Goal: Task Accomplishment & Management: Complete application form

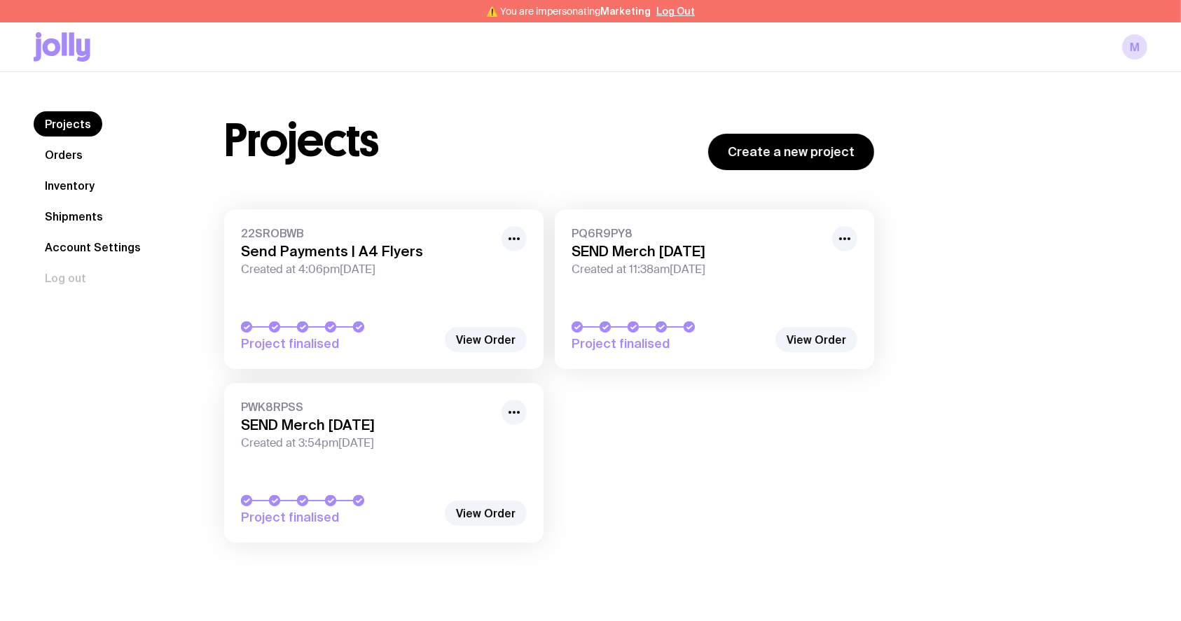
click at [533, 160] on div "Projects Create a new project" at bounding box center [549, 140] width 650 height 59
click at [79, 160] on link "Orders" at bounding box center [64, 154] width 60 height 25
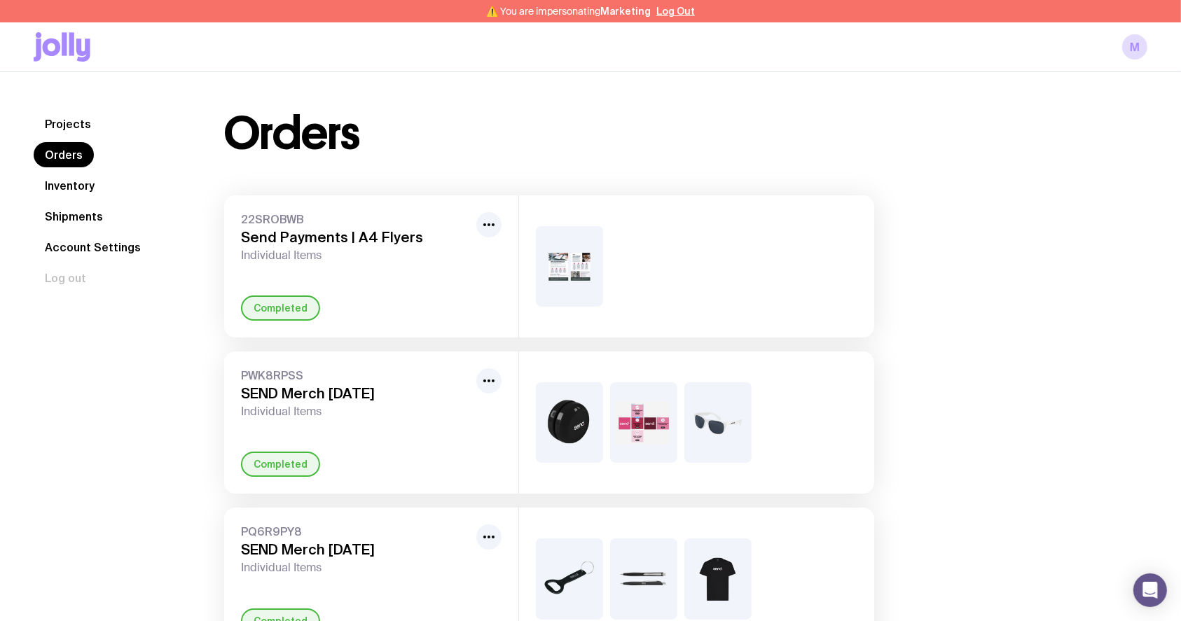
scroll to position [72, 0]
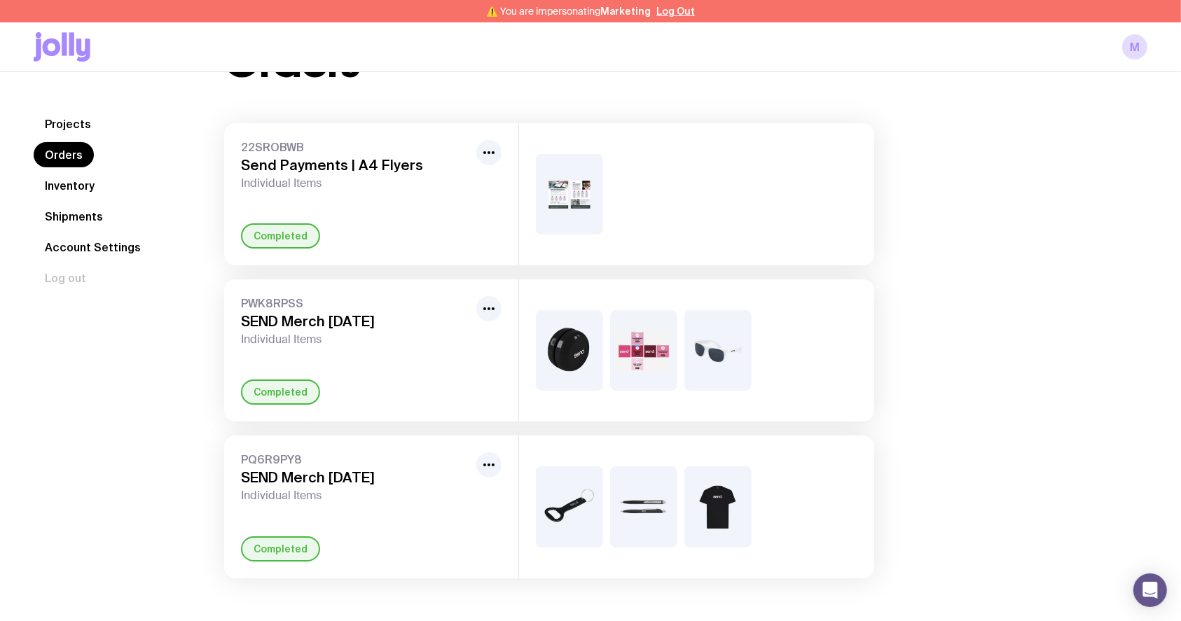
click at [75, 179] on link "Inventory" at bounding box center [70, 185] width 72 height 25
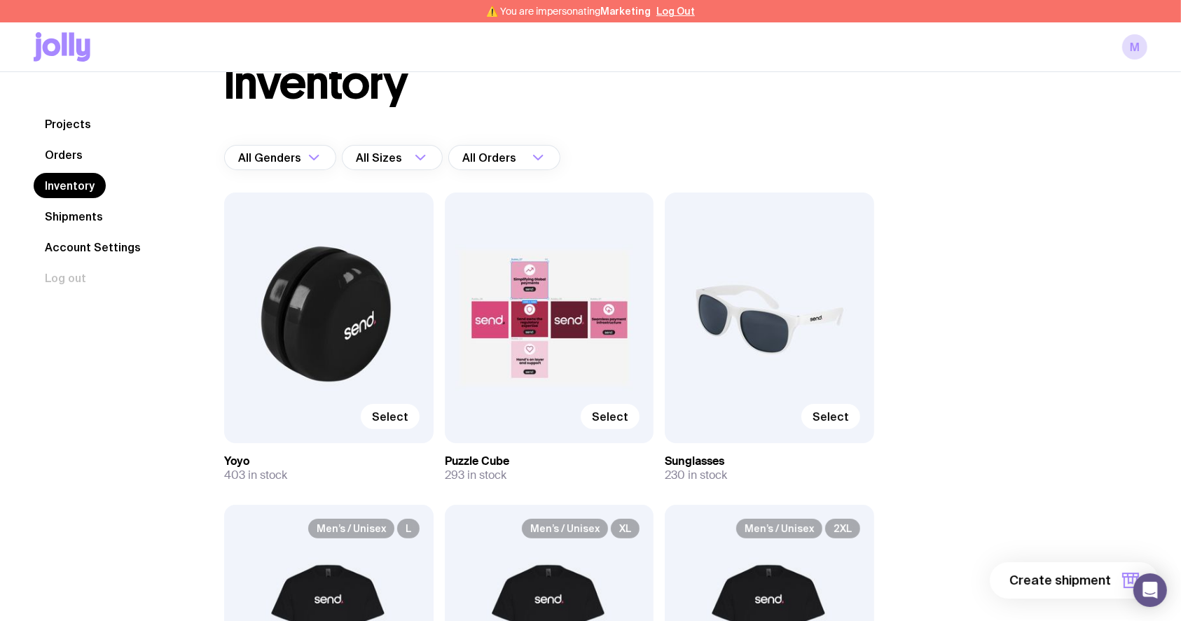
scroll to position [93, 0]
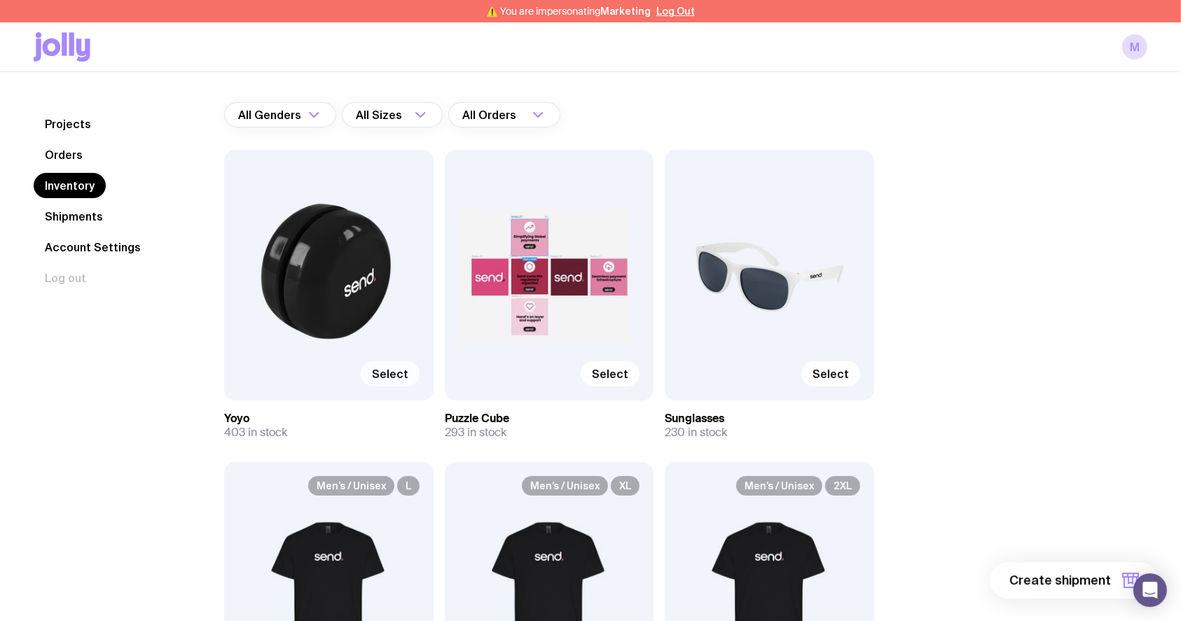
click at [384, 373] on span "Select" at bounding box center [390, 374] width 36 height 14
click at [0, 0] on input "Select" at bounding box center [0, 0] width 0 height 0
click at [594, 373] on label "Select" at bounding box center [610, 373] width 59 height 25
click at [0, 0] on input "Select" at bounding box center [0, 0] width 0 height 0
click at [841, 371] on span "Select" at bounding box center [830, 374] width 36 height 14
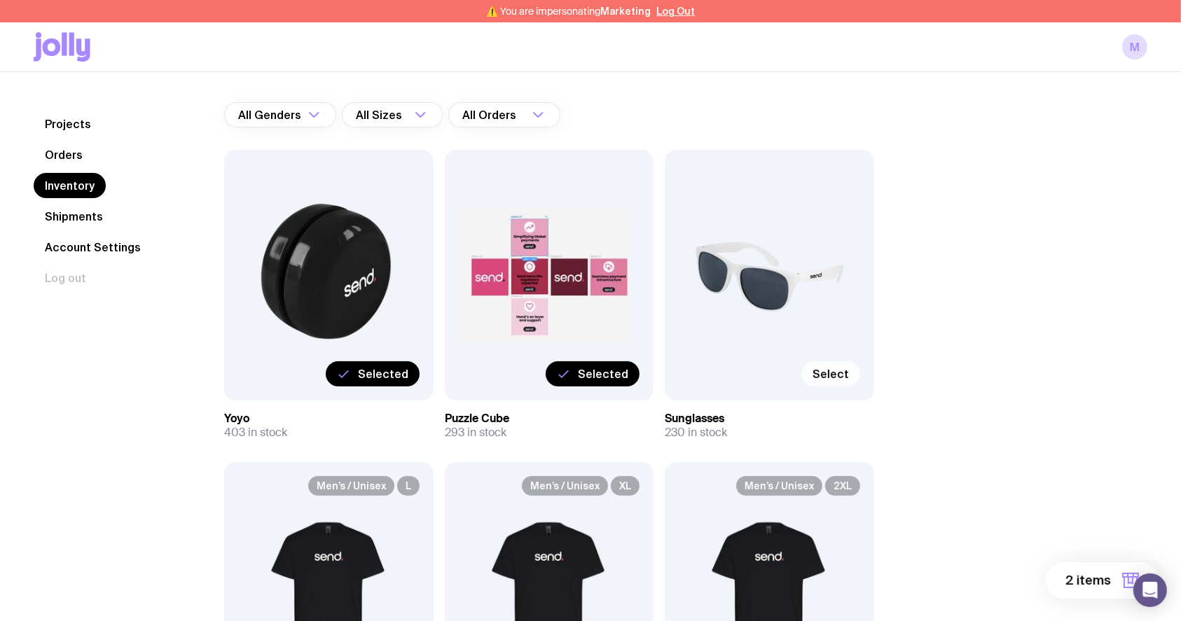
click at [0, 0] on input "Select" at bounding box center [0, 0] width 0 height 0
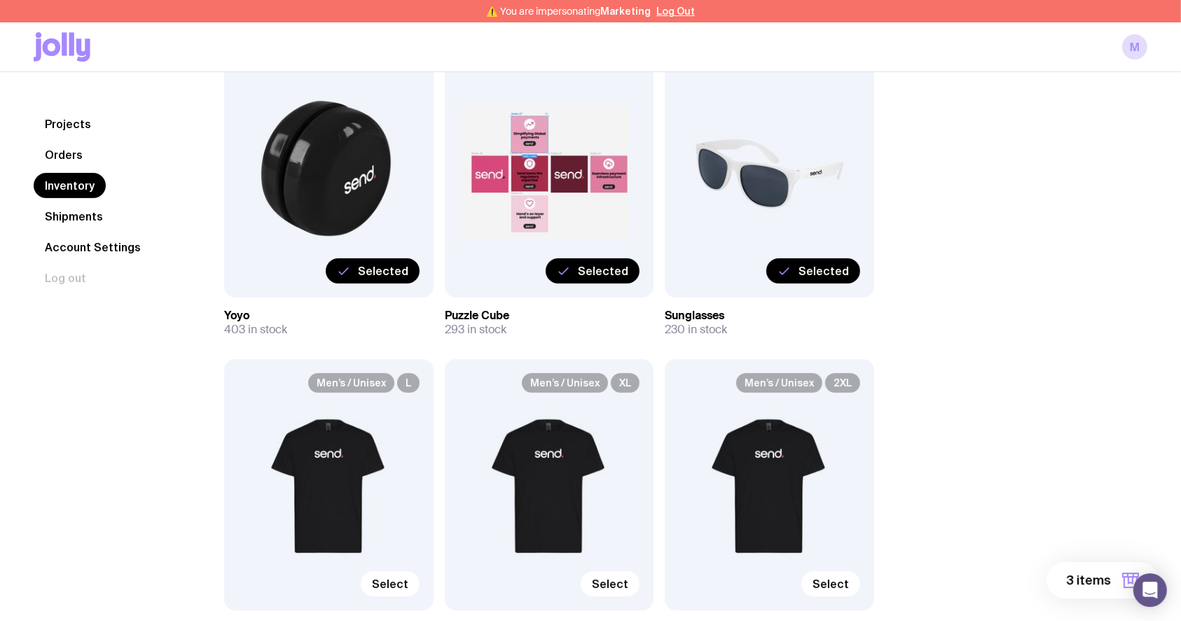
scroll to position [280, 0]
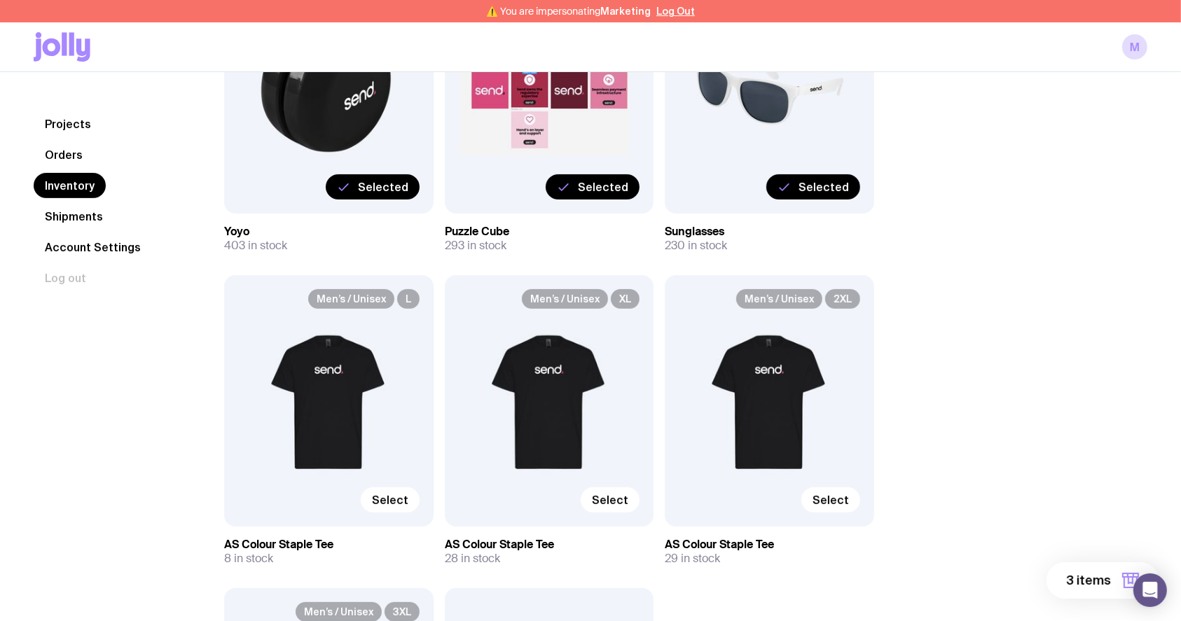
click at [1092, 578] on span "3 items" at bounding box center [1088, 580] width 45 height 17
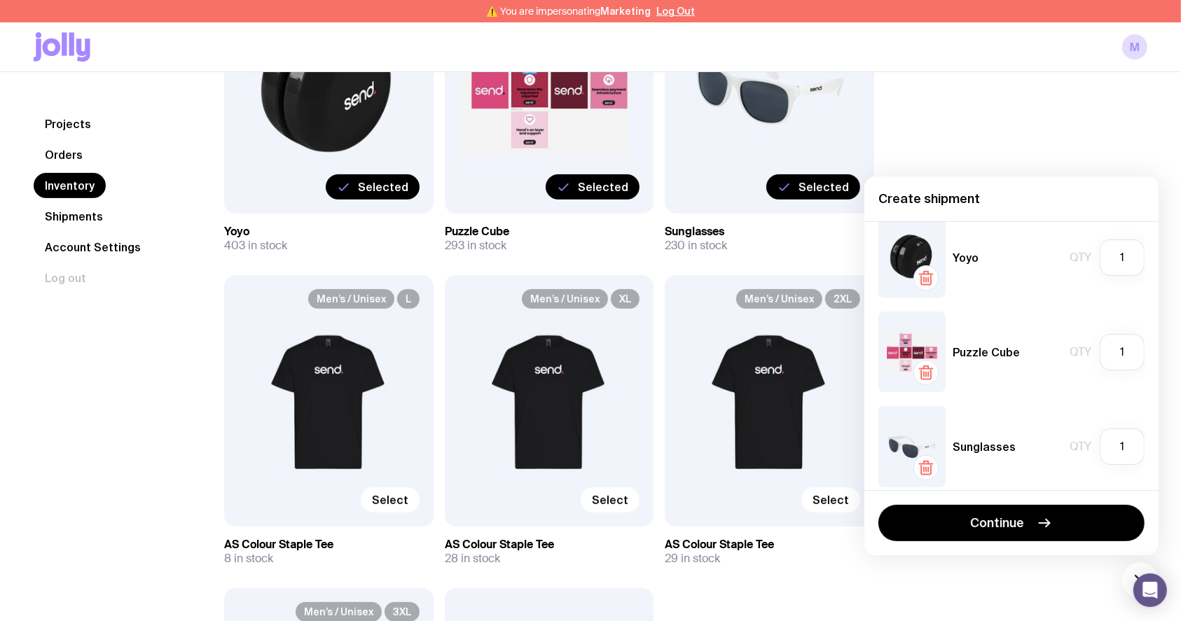
scroll to position [29, 0]
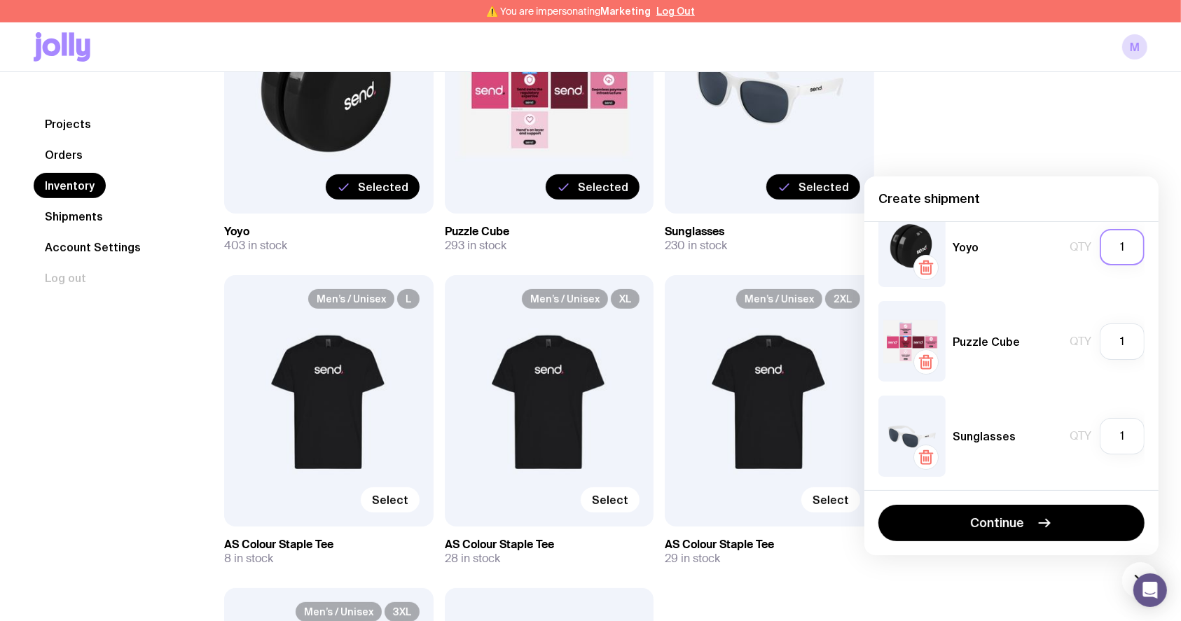
click at [1114, 244] on input "1" at bounding box center [1121, 247] width 45 height 36
type input "50"
drag, startPoint x: 1087, startPoint y: 343, endPoint x: 991, endPoint y: 331, distance: 97.4
click at [1069, 341] on div "Qty 1" at bounding box center [1106, 342] width 75 height 36
type input "75"
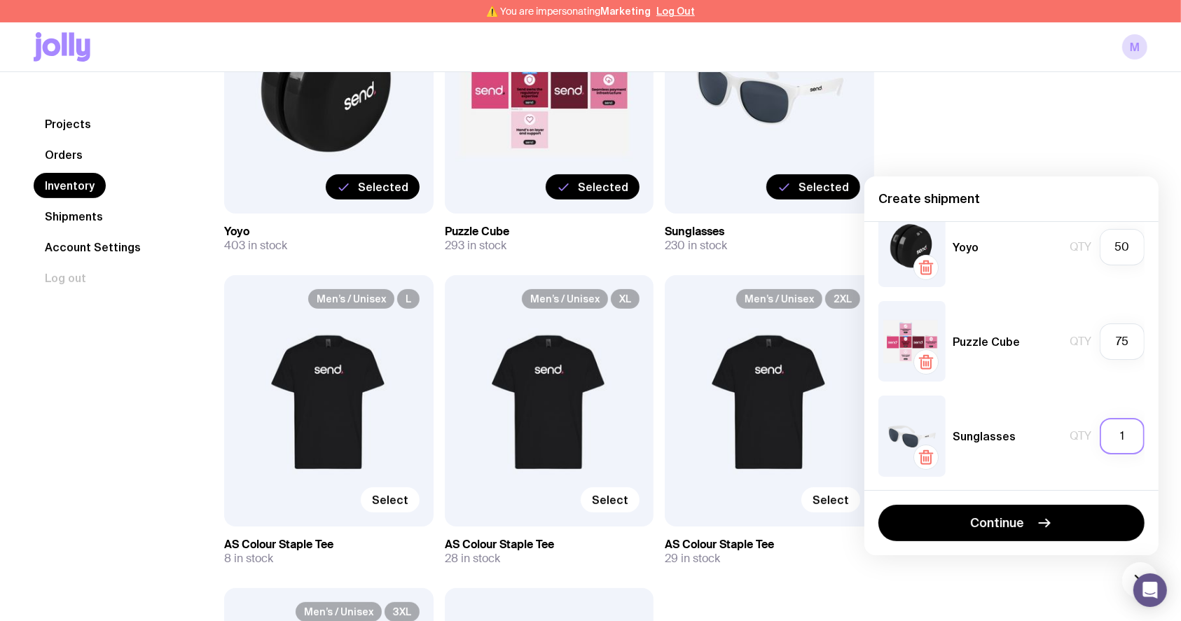
drag, startPoint x: 1096, startPoint y: 441, endPoint x: 1075, endPoint y: 445, distance: 21.4
click at [1075, 445] on div "Qty 1" at bounding box center [1106, 436] width 75 height 36
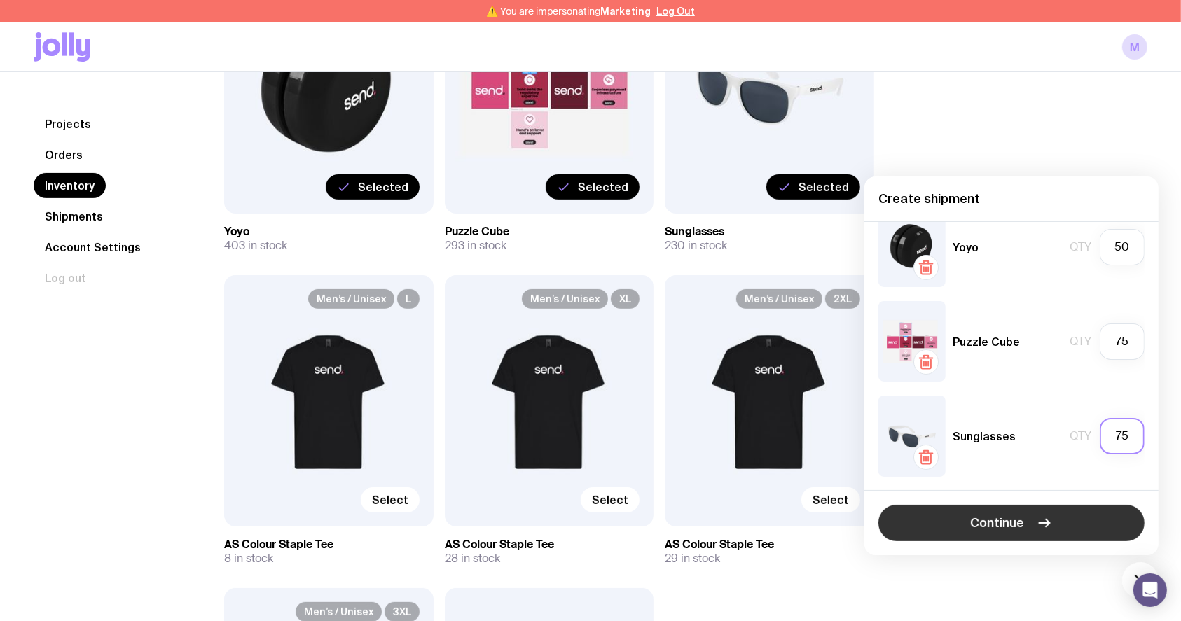
type input "75"
click at [1054, 516] on button "Continue" at bounding box center [1011, 523] width 266 height 36
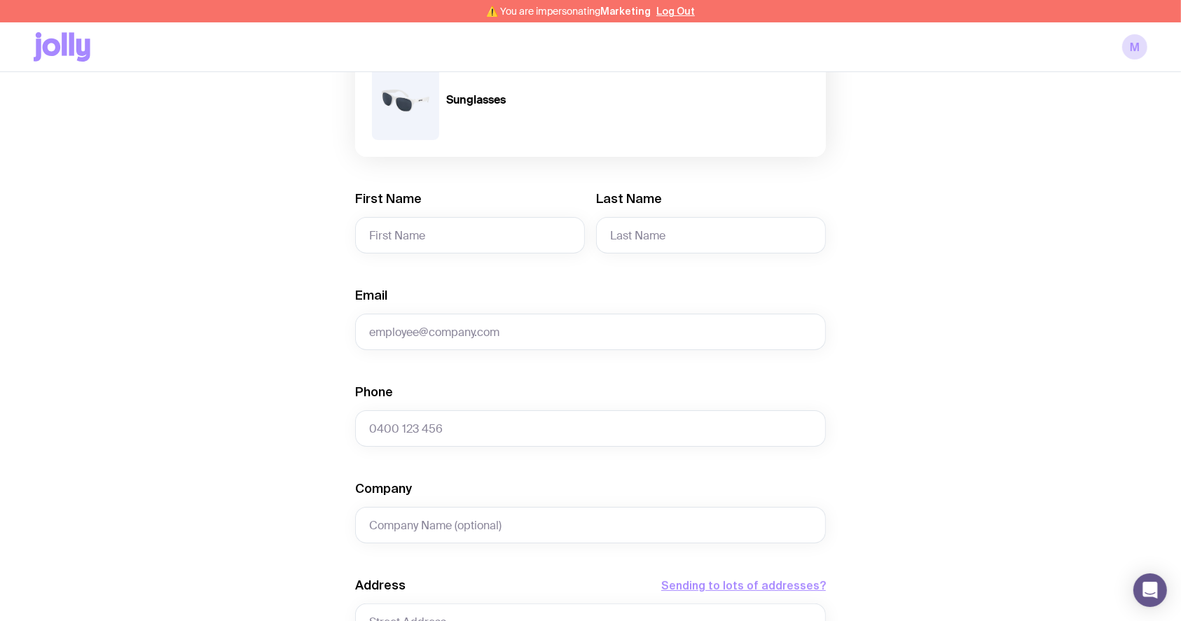
scroll to position [280, 0]
click at [424, 243] on input "First Name" at bounding box center [470, 234] width 230 height 36
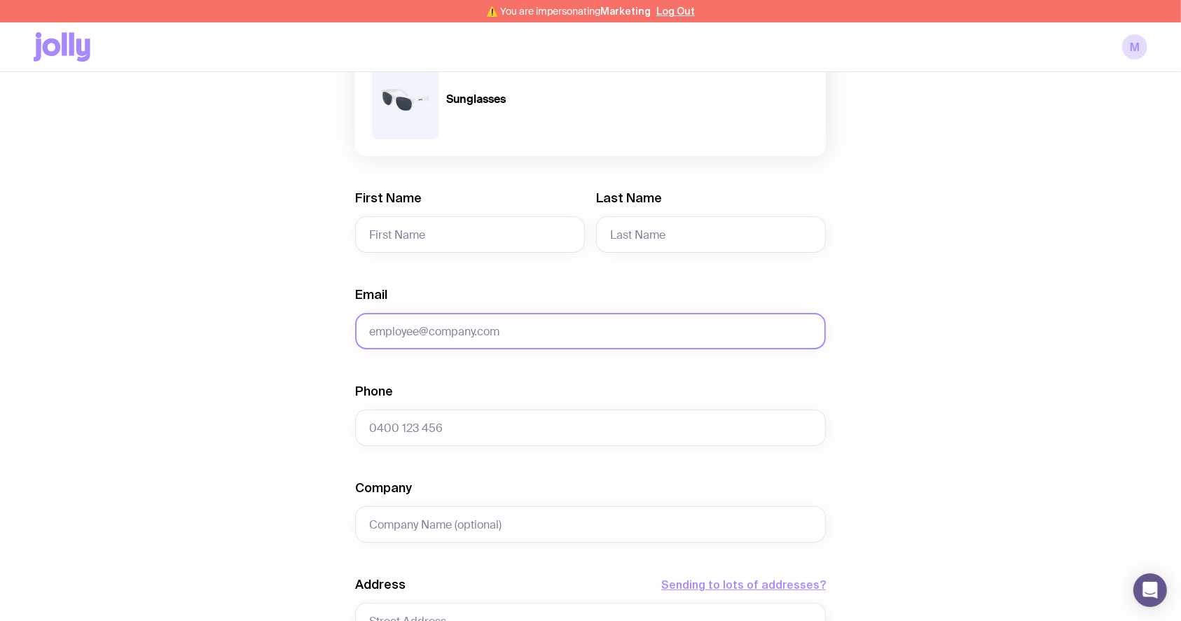
click at [450, 328] on input "Email" at bounding box center [590, 331] width 471 height 36
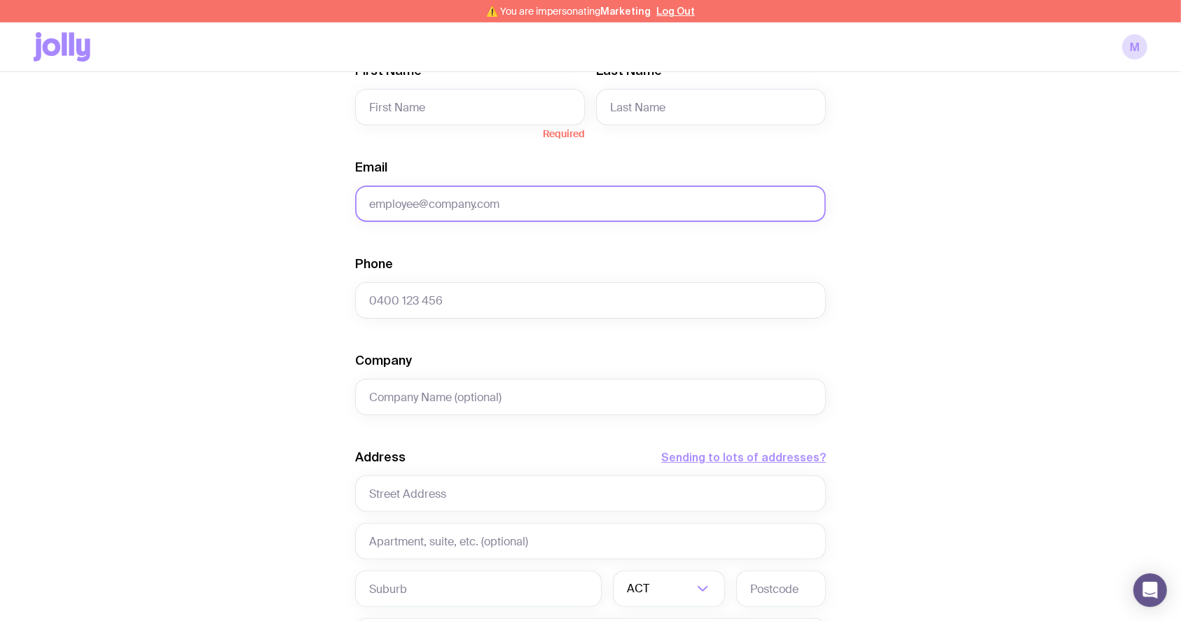
scroll to position [466, 0]
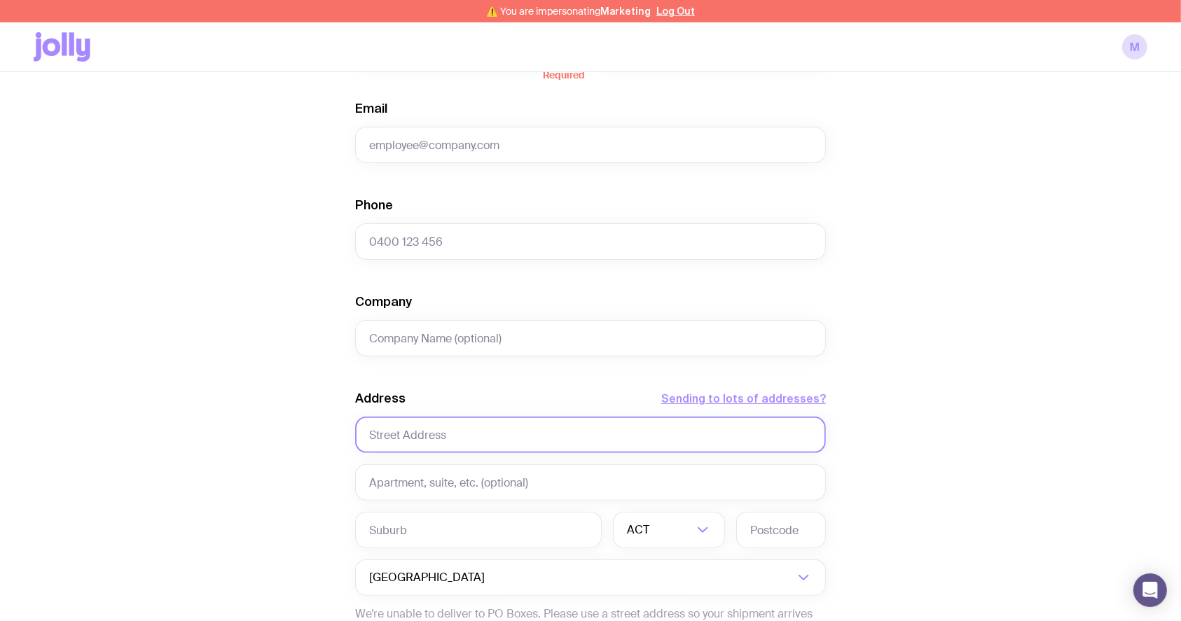
click at [426, 424] on input "text" at bounding box center [590, 435] width 471 height 36
paste input "[PERSON_NAME] [STREET_ADDRESS][PERSON_NAME] Mob; 0435 896 697"
drag, startPoint x: 447, startPoint y: 433, endPoint x: 335, endPoint y: 429, distance: 112.8
click at [335, 429] on div "Create shipment Shipment details 50 Yoyo 75 Puzzle Cube 75 Sunglasses First Nam…" at bounding box center [590, 243] width 1113 height 1162
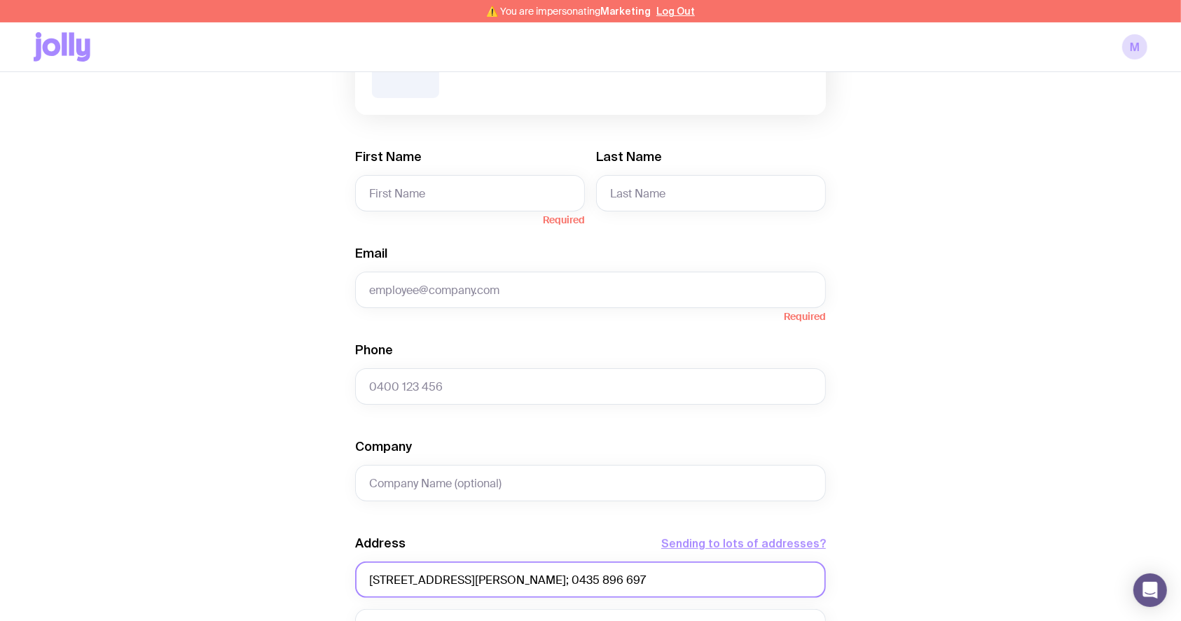
scroll to position [186, 0]
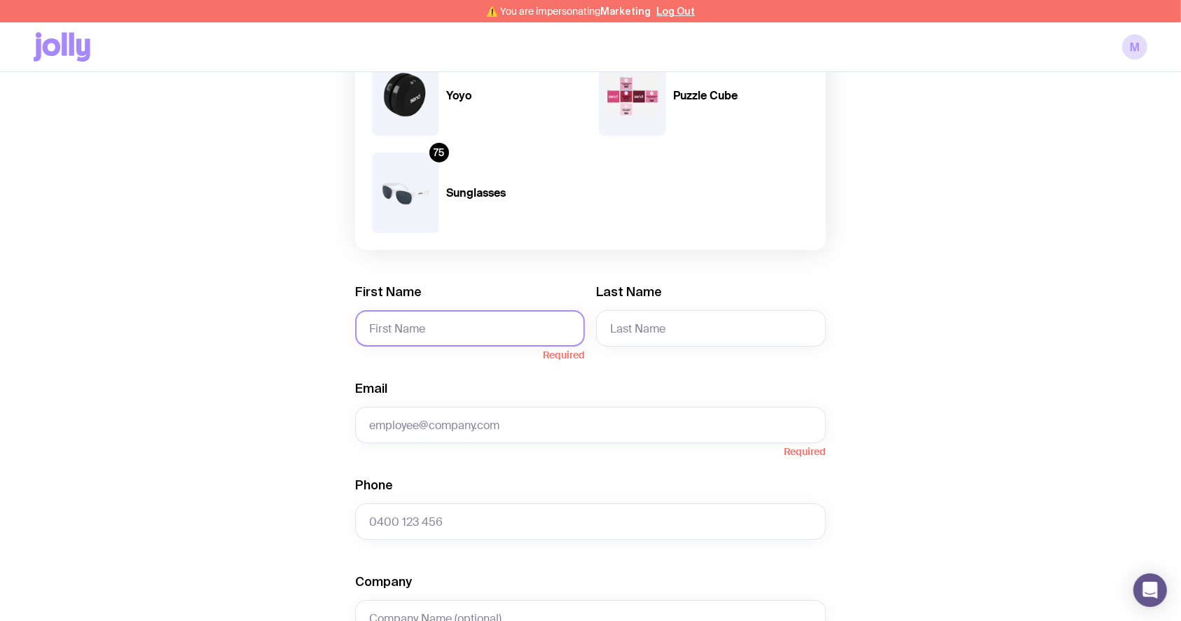
type input "[STREET_ADDRESS][PERSON_NAME]; 0435 896 697"
click at [394, 322] on input "First Name" at bounding box center [470, 328] width 230 height 36
paste input "[PERSON_NAME]"
type input "[PERSON_NAME]"
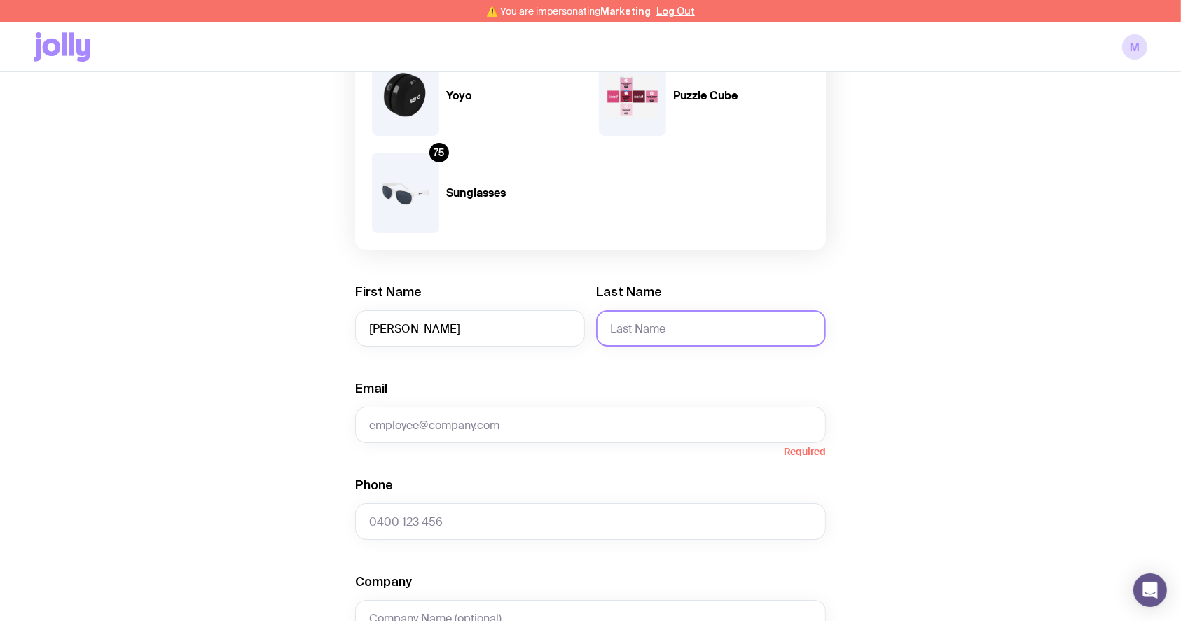
drag, startPoint x: 644, startPoint y: 317, endPoint x: 651, endPoint y: 314, distance: 7.8
click at [646, 317] on input "Last Name" at bounding box center [711, 328] width 230 height 36
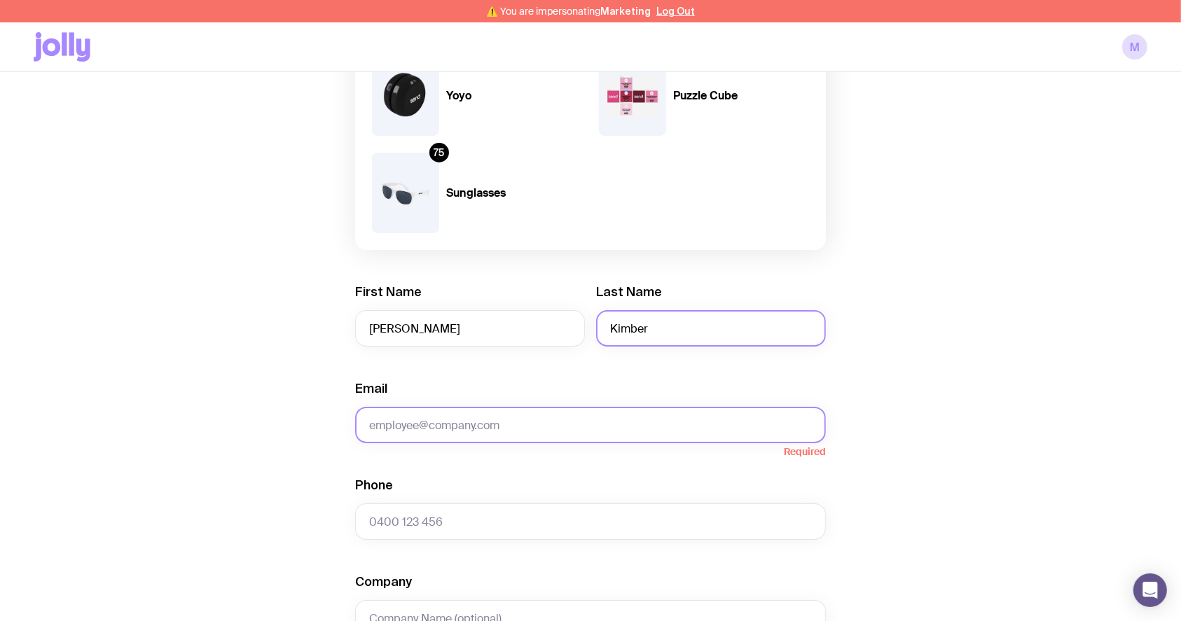
type input "Kimber"
click at [492, 437] on input "Email" at bounding box center [590, 425] width 471 height 36
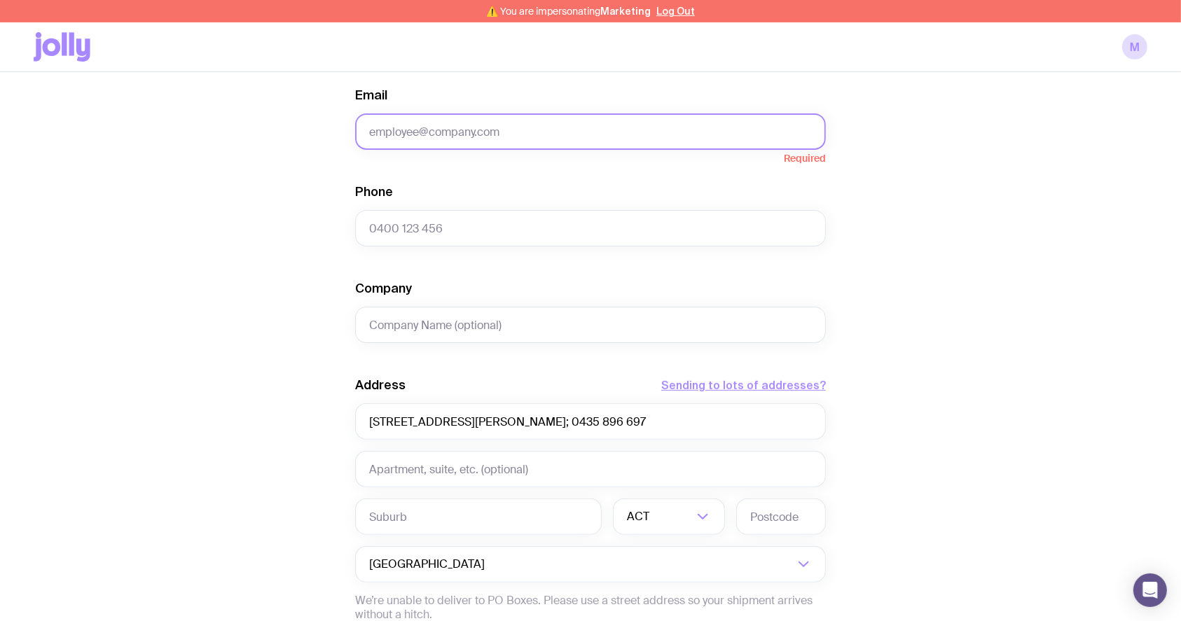
scroll to position [669, 0]
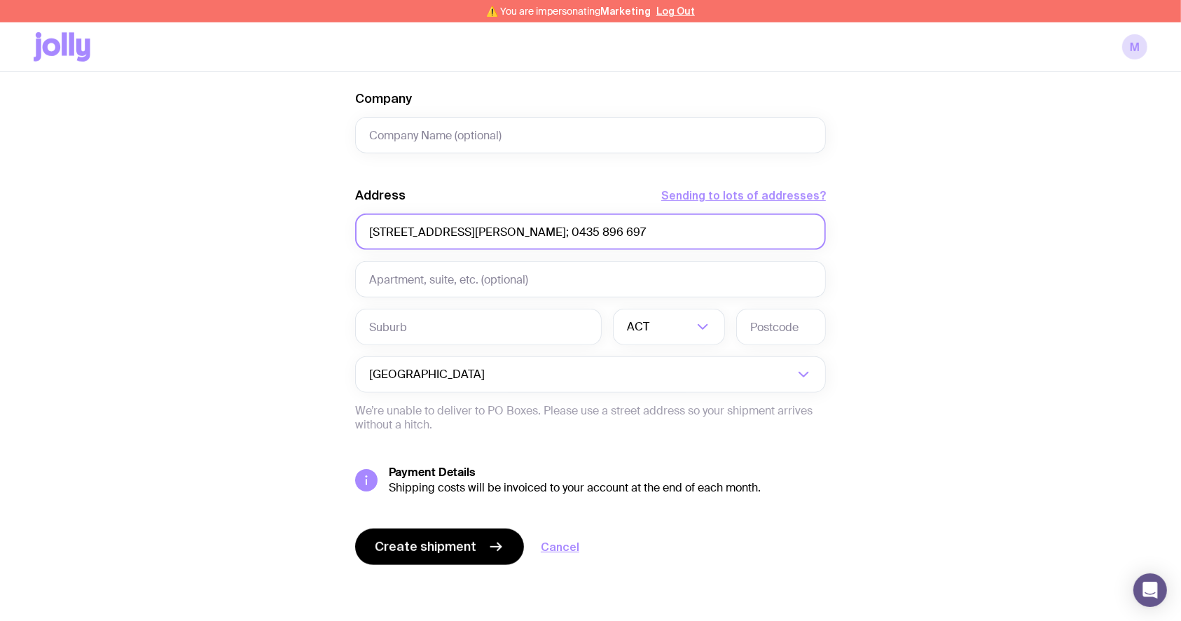
click at [408, 241] on input "[STREET_ADDRESS][PERSON_NAME]; 0435 896 697" at bounding box center [590, 232] width 471 height 36
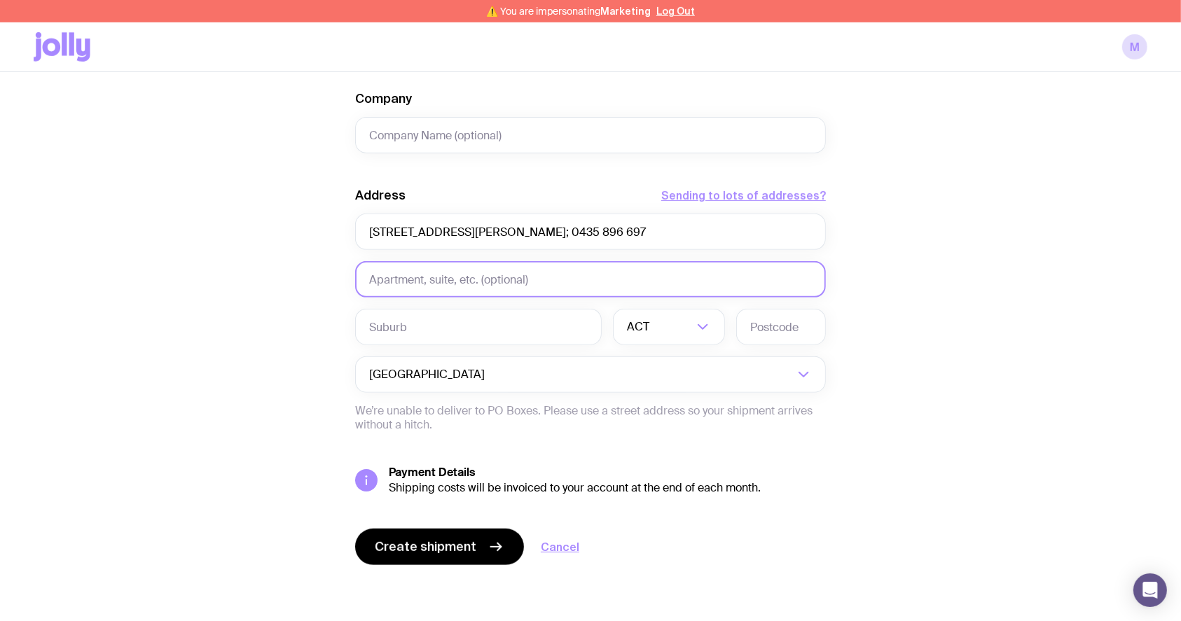
click at [472, 283] on input "text" at bounding box center [590, 279] width 471 height 36
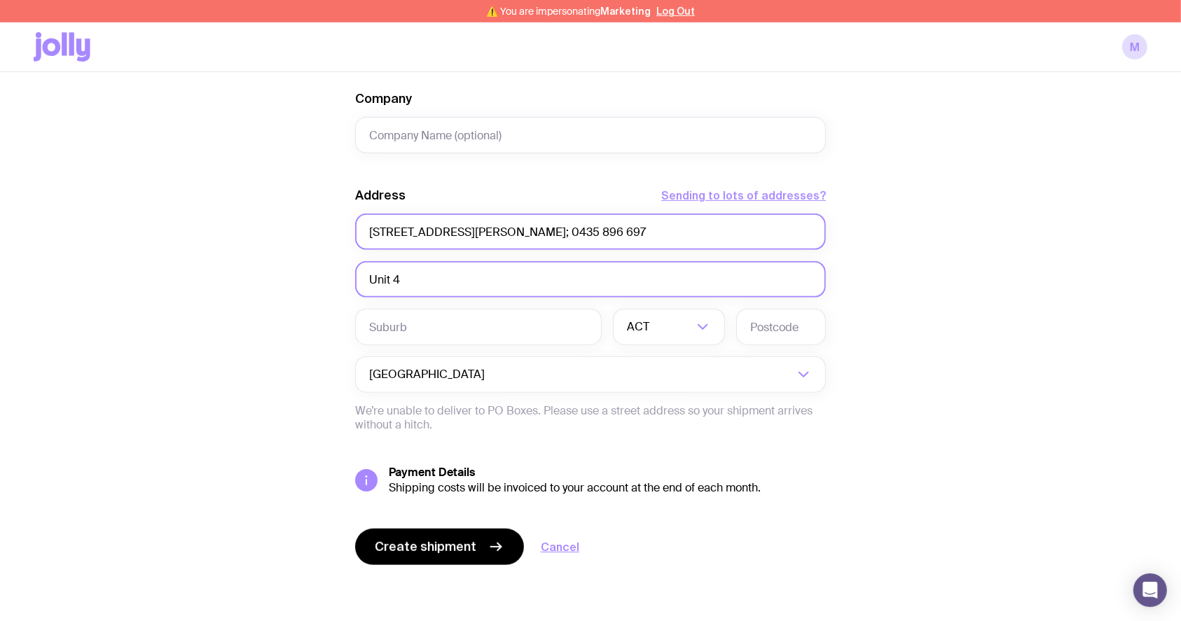
type input "Unit 4"
drag, startPoint x: 409, startPoint y: 227, endPoint x: 295, endPoint y: 242, distance: 115.1
click at [296, 242] on div "Create shipment Shipment details 50 Yoyo 75 Puzzle Cube 75 Sunglasses First Nam…" at bounding box center [590, 40] width 1113 height 1162
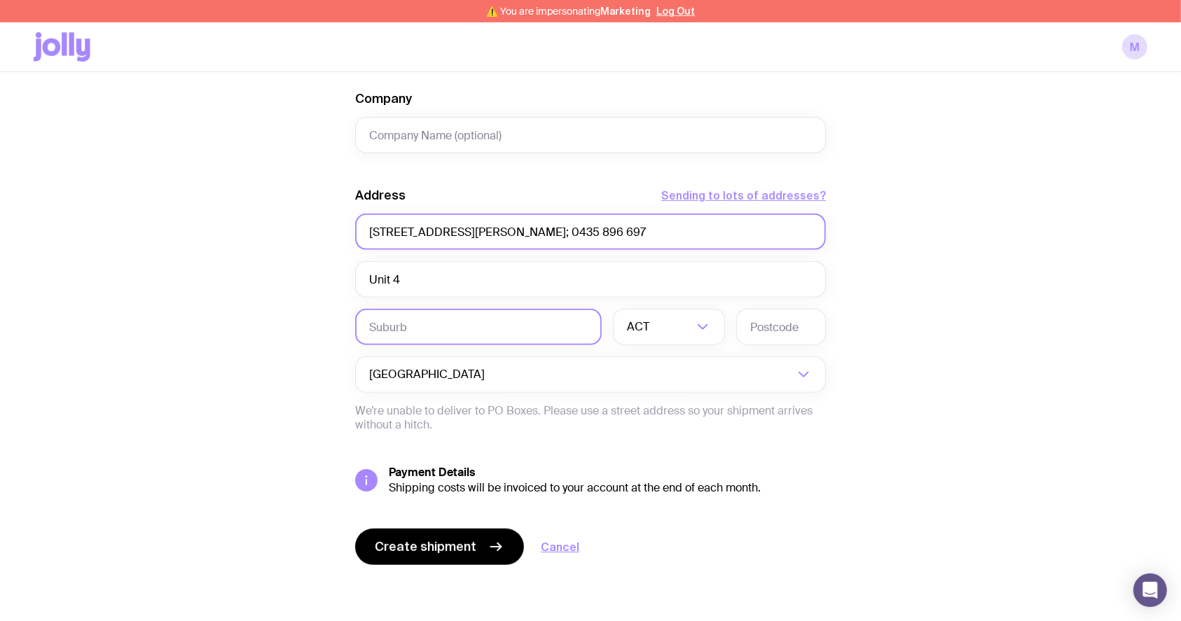
type input "[STREET_ADDRESS][PERSON_NAME]; 0435 896 697"
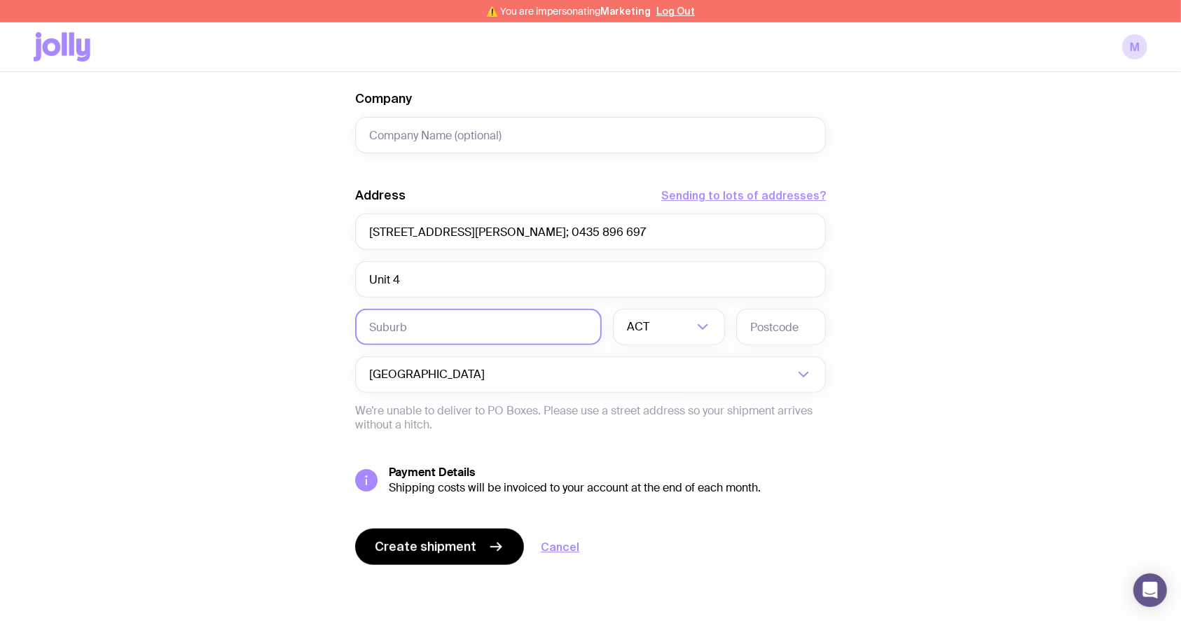
click at [370, 314] on input "text" at bounding box center [478, 327] width 246 height 36
click at [450, 334] on input "text" at bounding box center [478, 327] width 246 height 36
click at [454, 333] on input "text" at bounding box center [478, 327] width 246 height 36
click at [455, 333] on input "text" at bounding box center [478, 327] width 246 height 36
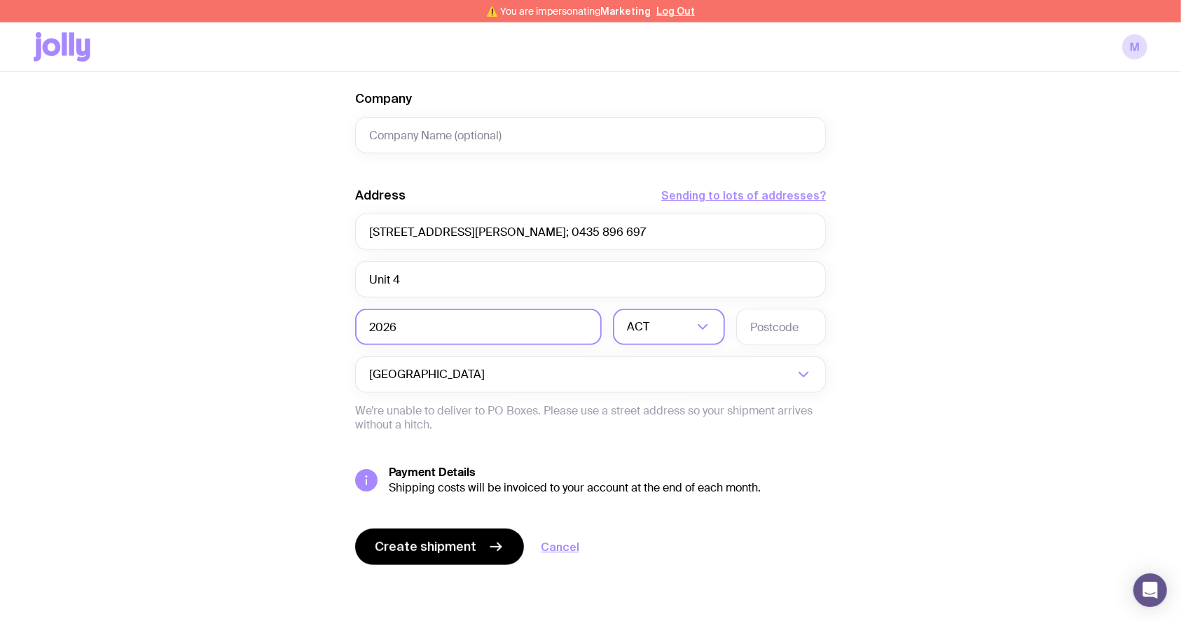
type input "2026"
click at [685, 321] on input "Search for option" at bounding box center [660, 327] width 66 height 36
click at [674, 398] on li "[GEOGRAPHIC_DATA]" at bounding box center [668, 400] width 111 height 30
click at [781, 330] on input "text" at bounding box center [781, 327] width 90 height 36
click at [796, 331] on input "text" at bounding box center [781, 327] width 90 height 36
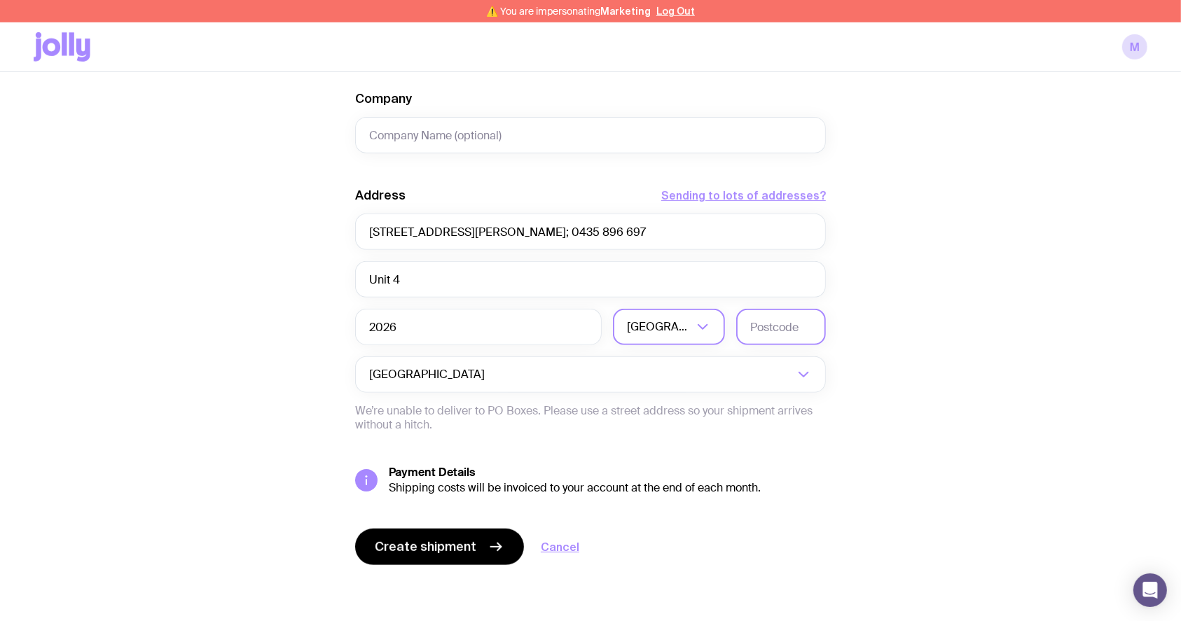
click at [795, 329] on input "text" at bounding box center [781, 327] width 90 height 36
click at [794, 329] on input "text" at bounding box center [781, 327] width 90 height 36
click at [794, 328] on input "text" at bounding box center [781, 327] width 90 height 36
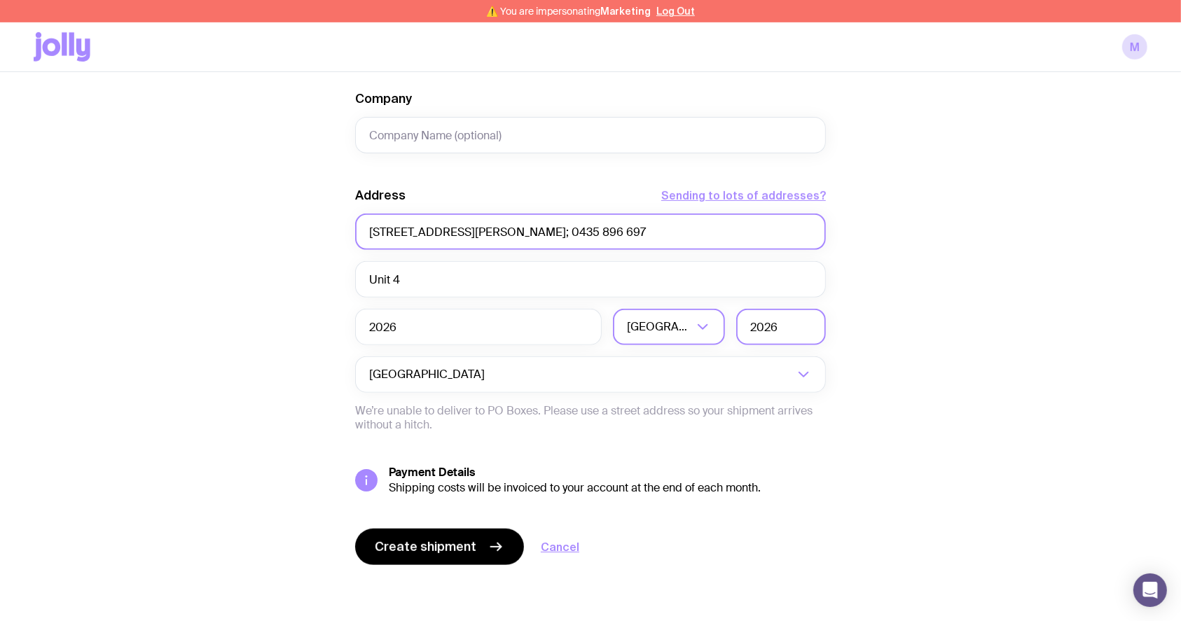
type input "2026"
drag, startPoint x: 652, startPoint y: 234, endPoint x: 566, endPoint y: 238, distance: 86.2
click at [566, 238] on input "[STREET_ADDRESS][PERSON_NAME]; 0435 896 697" at bounding box center [590, 232] width 471 height 36
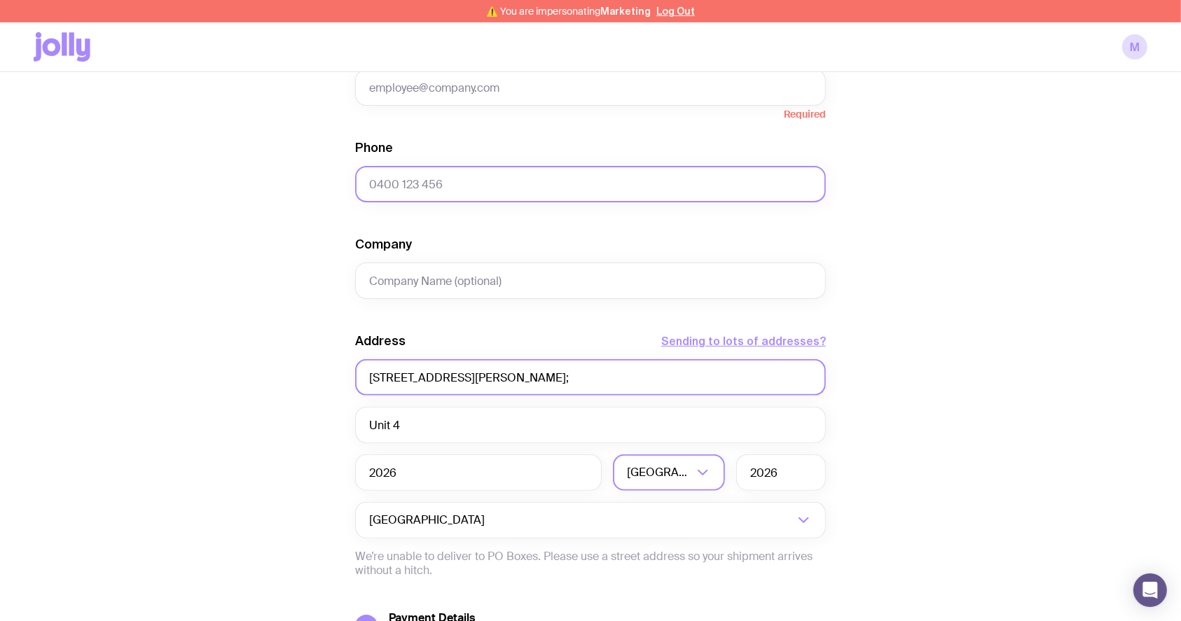
scroll to position [482, 0]
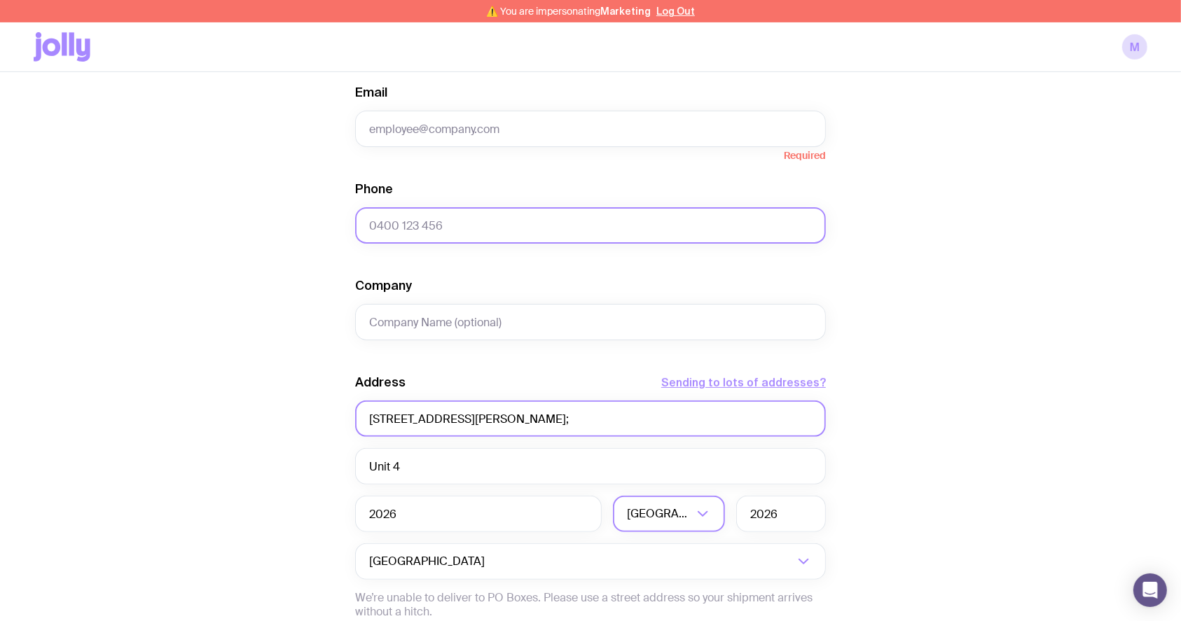
type input "[STREET_ADDRESS][PERSON_NAME];"
click at [457, 235] on input "Phone" at bounding box center [590, 225] width 471 height 36
paste input "0435 896 697"
type input "0435 896 697"
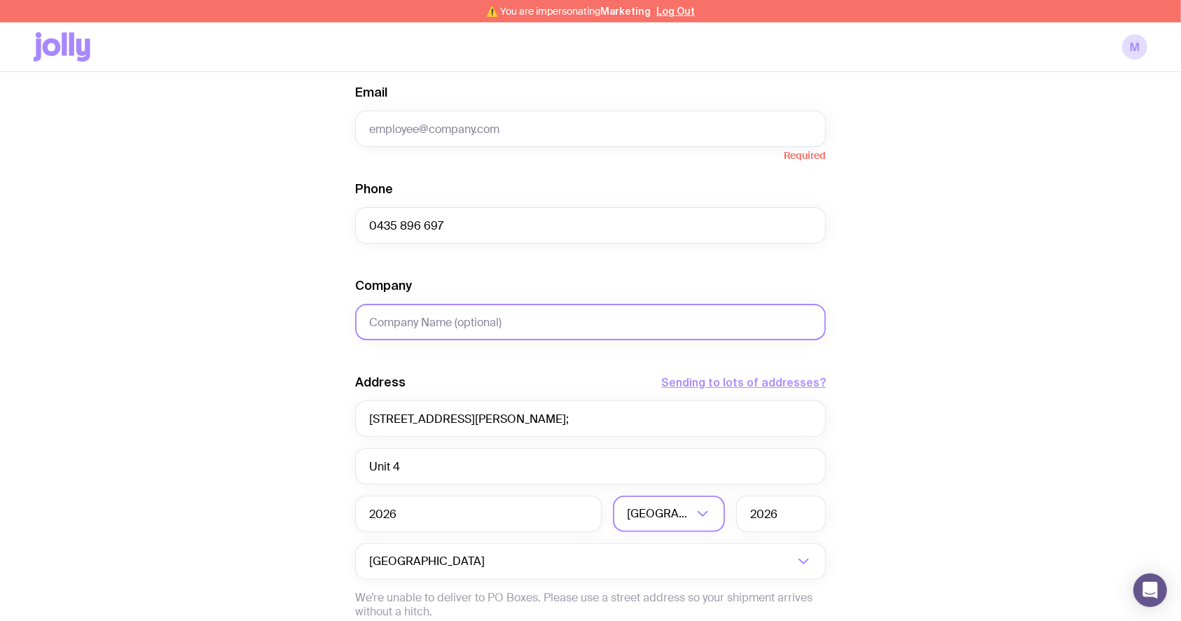
click at [571, 333] on input "Company" at bounding box center [590, 322] width 471 height 36
type input "Send Payments"
click at [607, 422] on input "[STREET_ADDRESS][PERSON_NAME];" at bounding box center [590, 419] width 471 height 36
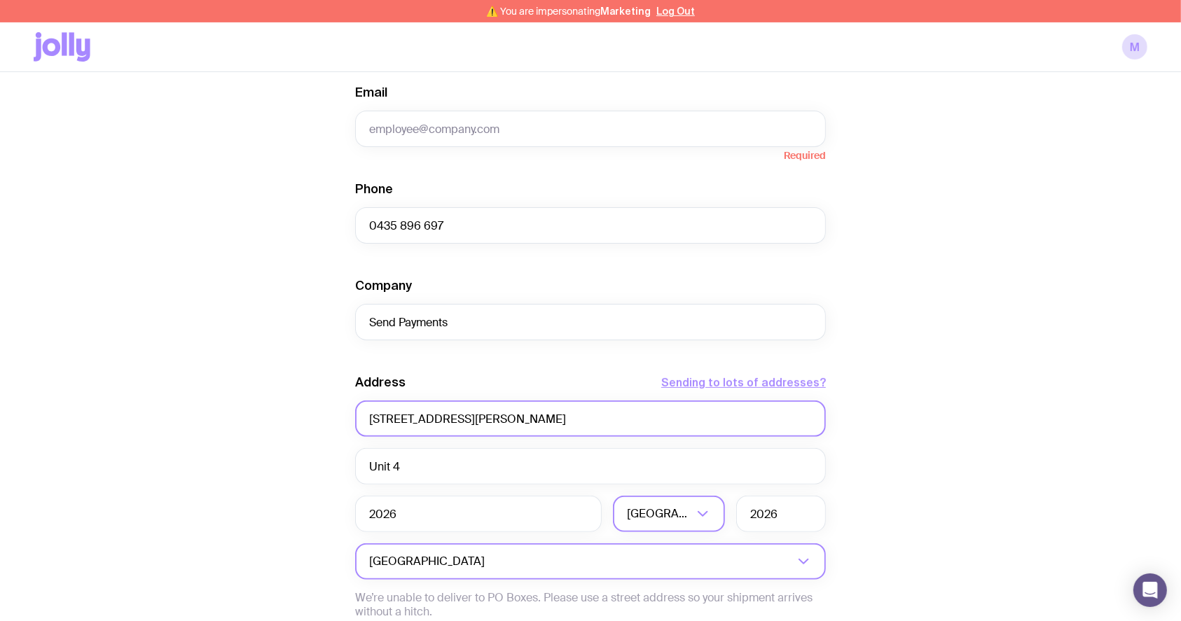
type input "[STREET_ADDRESS][PERSON_NAME]"
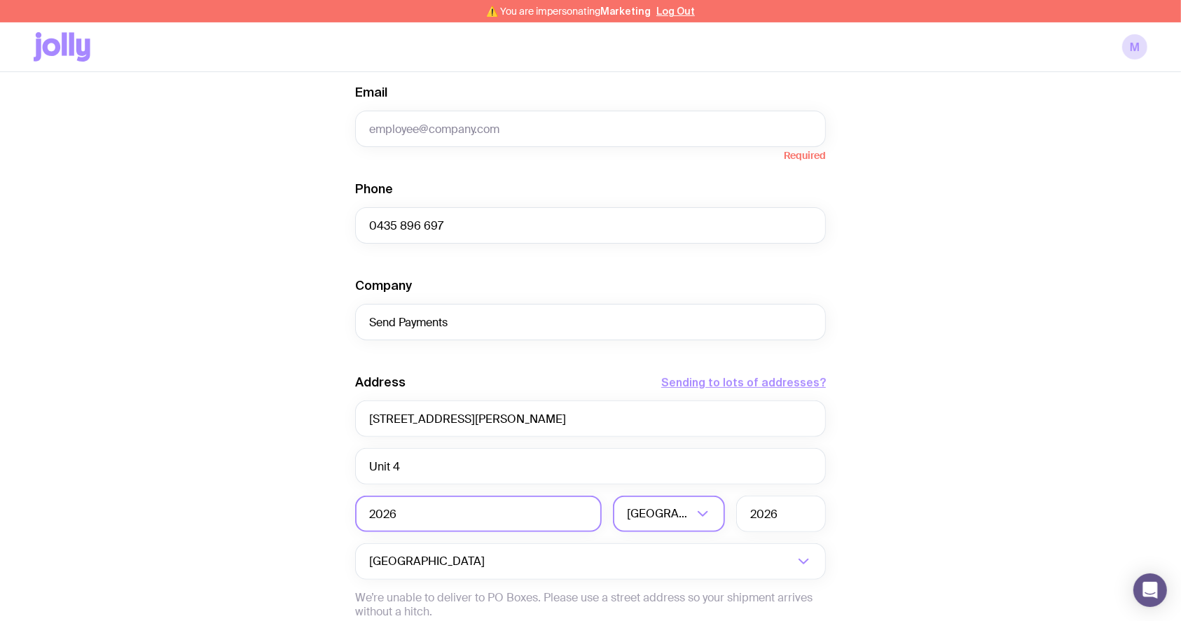
drag, startPoint x: 403, startPoint y: 547, endPoint x: 417, endPoint y: 518, distance: 31.9
click at [403, 541] on div "Address Sending to lots of addresses? [STREET_ADDRESS][PERSON_NAME] Loading... …" at bounding box center [590, 496] width 471 height 245
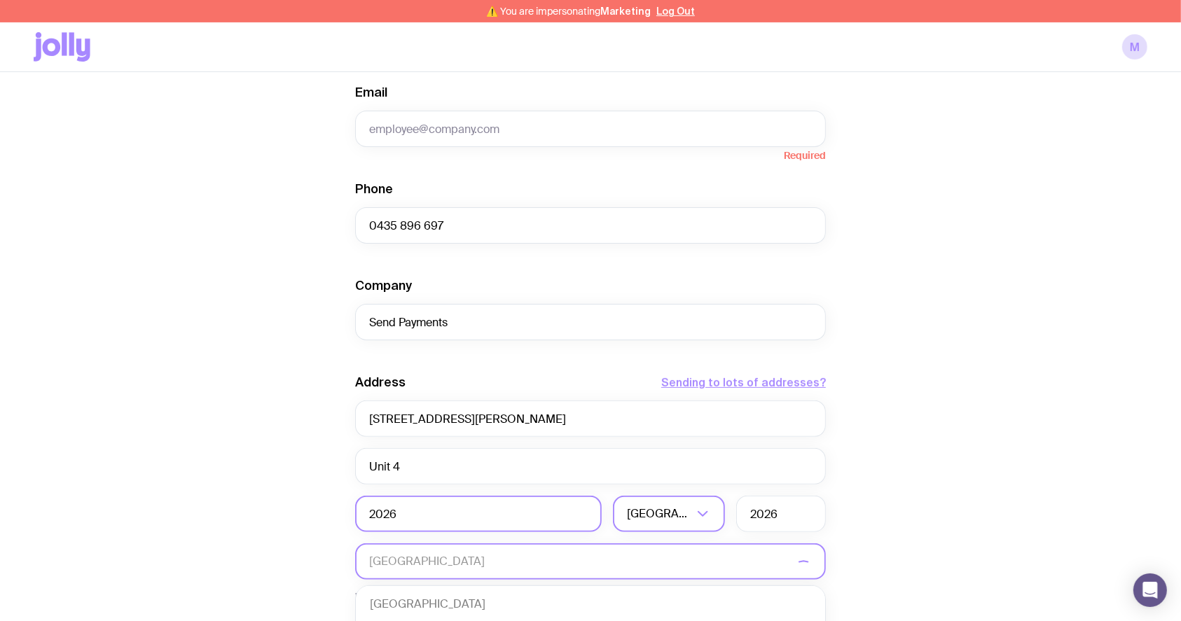
scroll to position [303, 0]
drag, startPoint x: 391, startPoint y: 517, endPoint x: 226, endPoint y: 494, distance: 166.9
click at [317, 507] on div "Create shipment Shipment details 50 Yoyo 75 Puzzle Cube 75 Sunglasses First Nam…" at bounding box center [590, 227] width 1113 height 1162
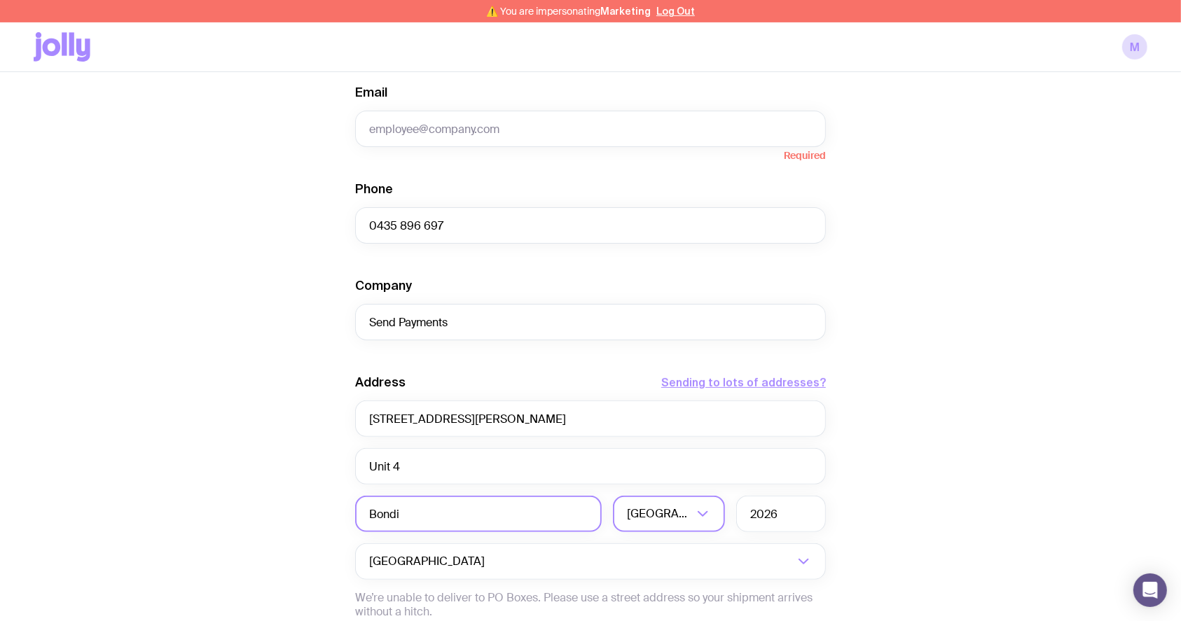
type input "Bondi"
click at [963, 447] on div "Create shipment Shipment details 50 Yoyo 75 Puzzle Cube 75 Sunglasses First Nam…" at bounding box center [590, 227] width 1113 height 1162
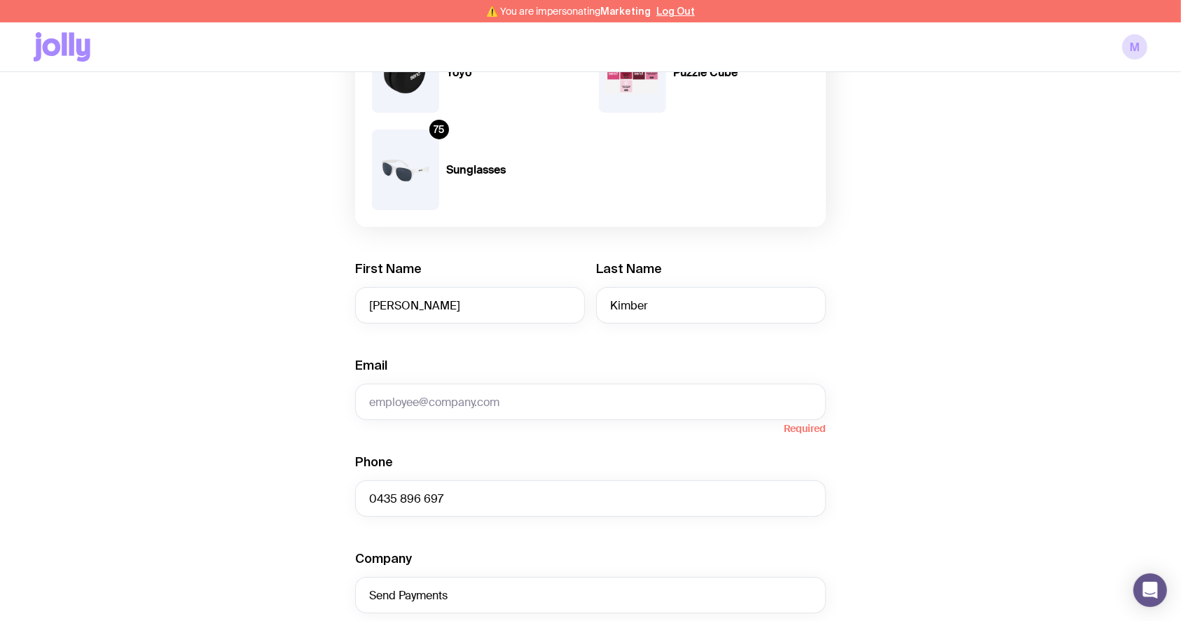
scroll to position [202, 0]
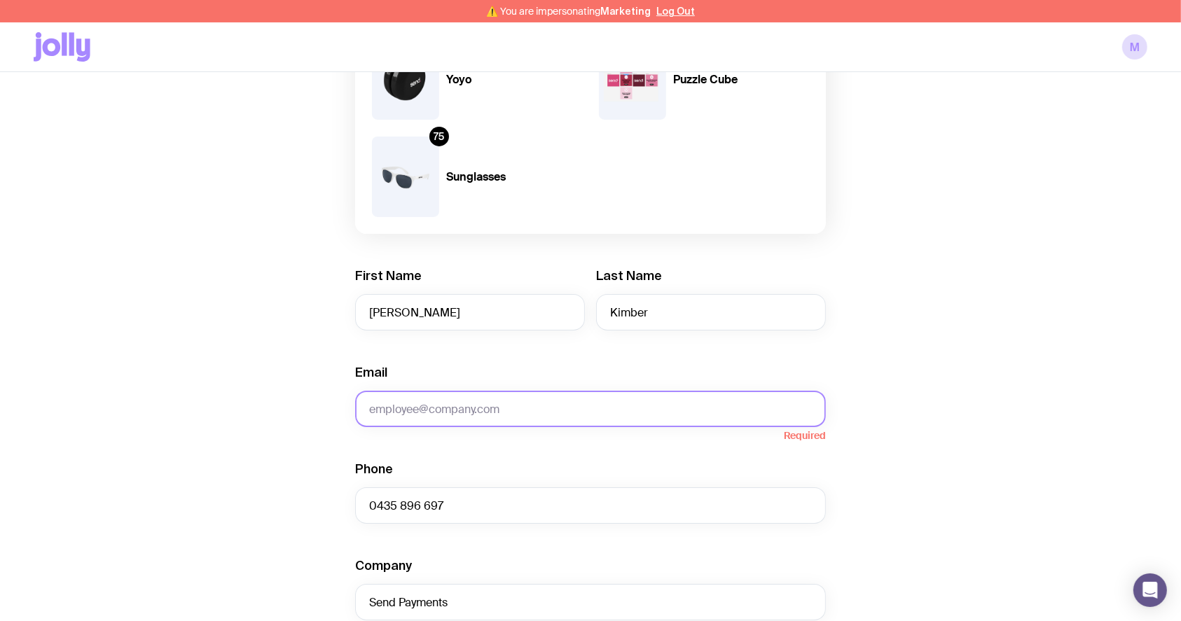
click at [504, 396] on input "Email" at bounding box center [590, 409] width 471 height 36
paste input "[PERSON_NAME][EMAIL_ADDRESS][DOMAIN_NAME]"
type input "[PERSON_NAME][EMAIL_ADDRESS][DOMAIN_NAME]"
click at [971, 375] on div "Create shipment Shipment details 50 Yoyo 75 Puzzle Cube 75 Sunglasses First Nam…" at bounding box center [590, 507] width 1113 height 1162
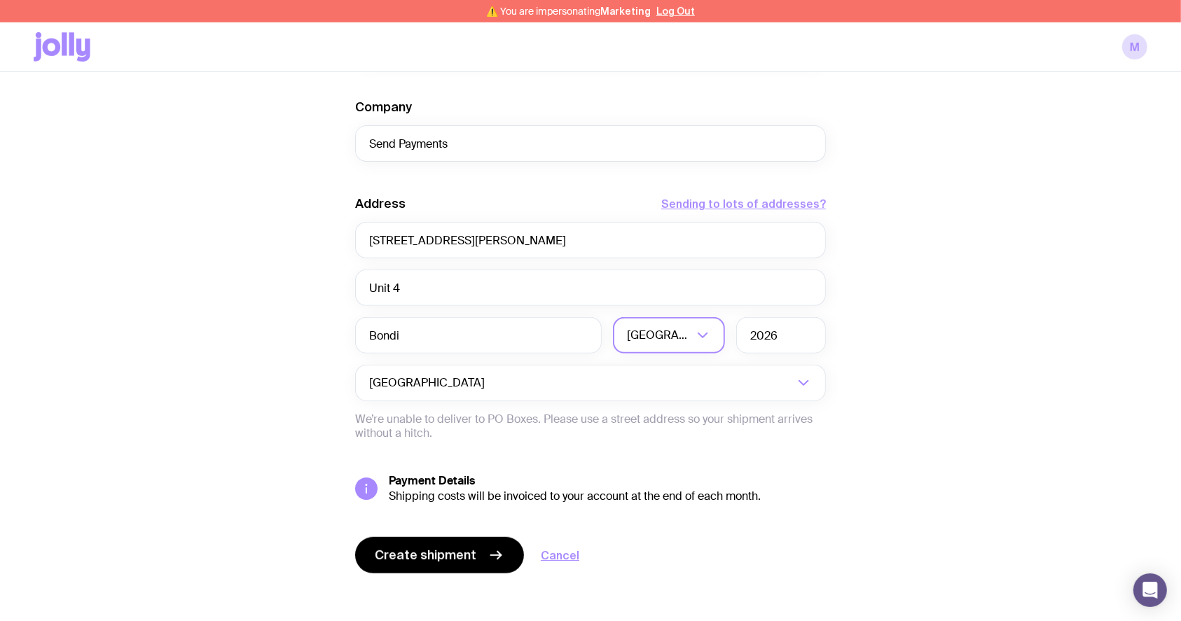
scroll to position [669, 0]
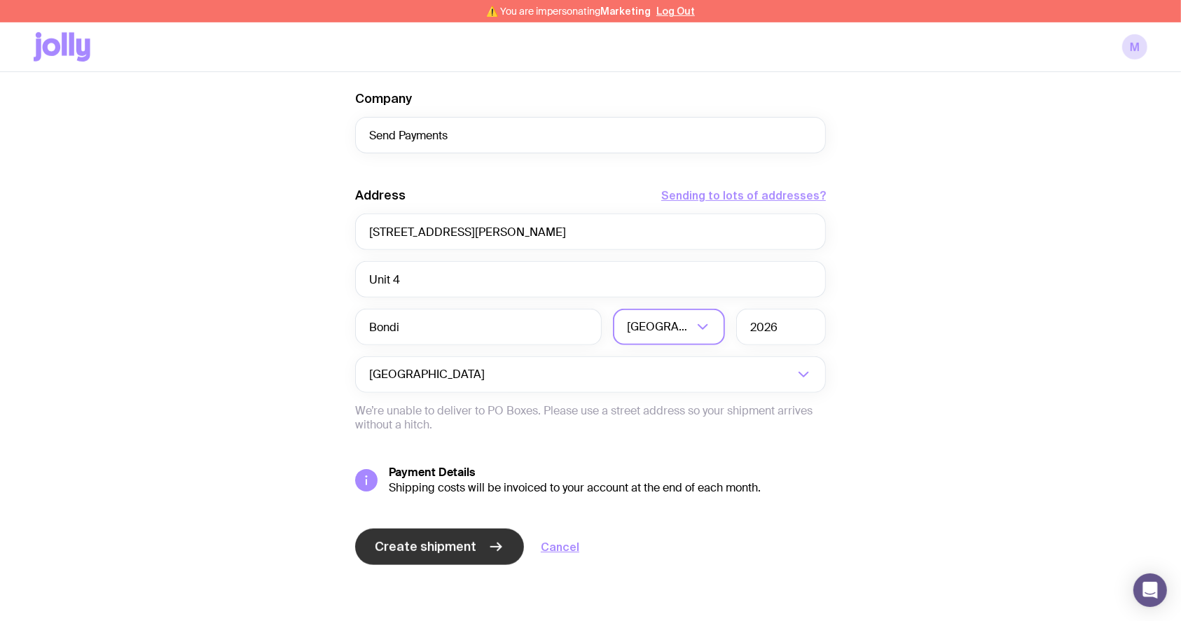
click at [448, 546] on span "Create shipment" at bounding box center [426, 546] width 102 height 17
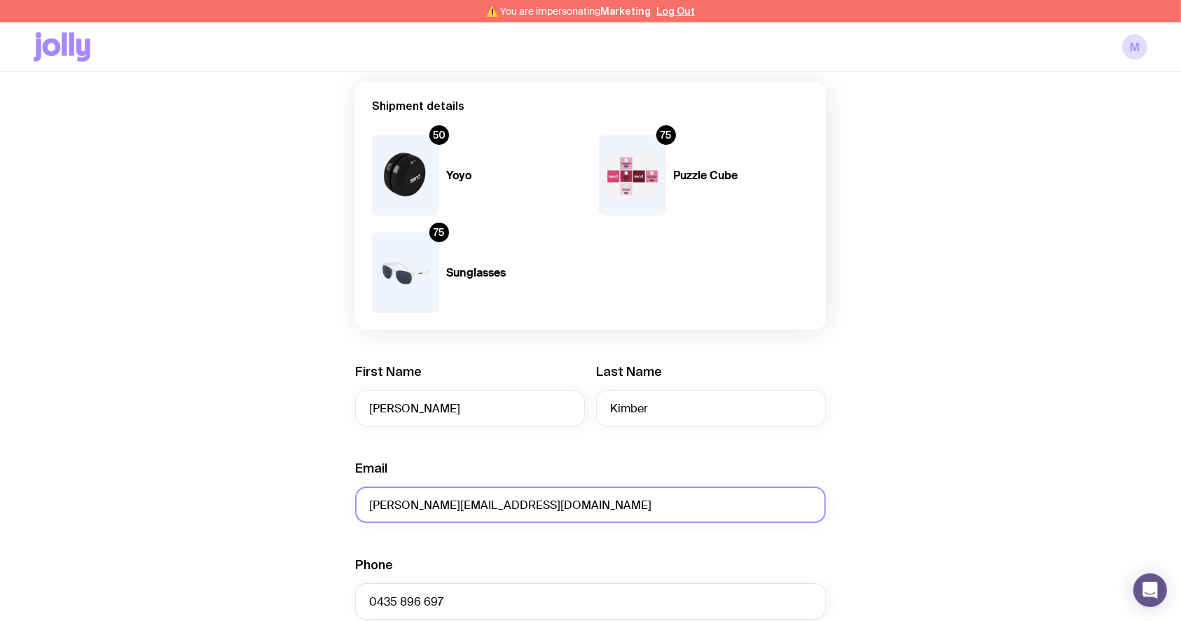
scroll to position [16, 0]
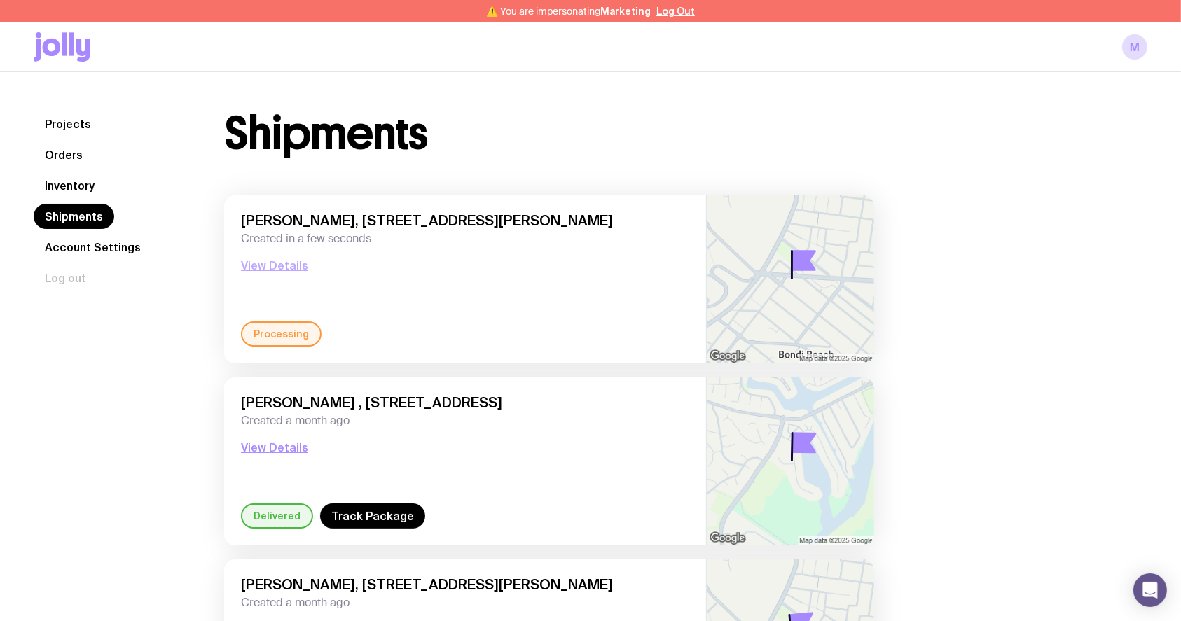
click at [285, 263] on button "View Details" at bounding box center [274, 265] width 67 height 17
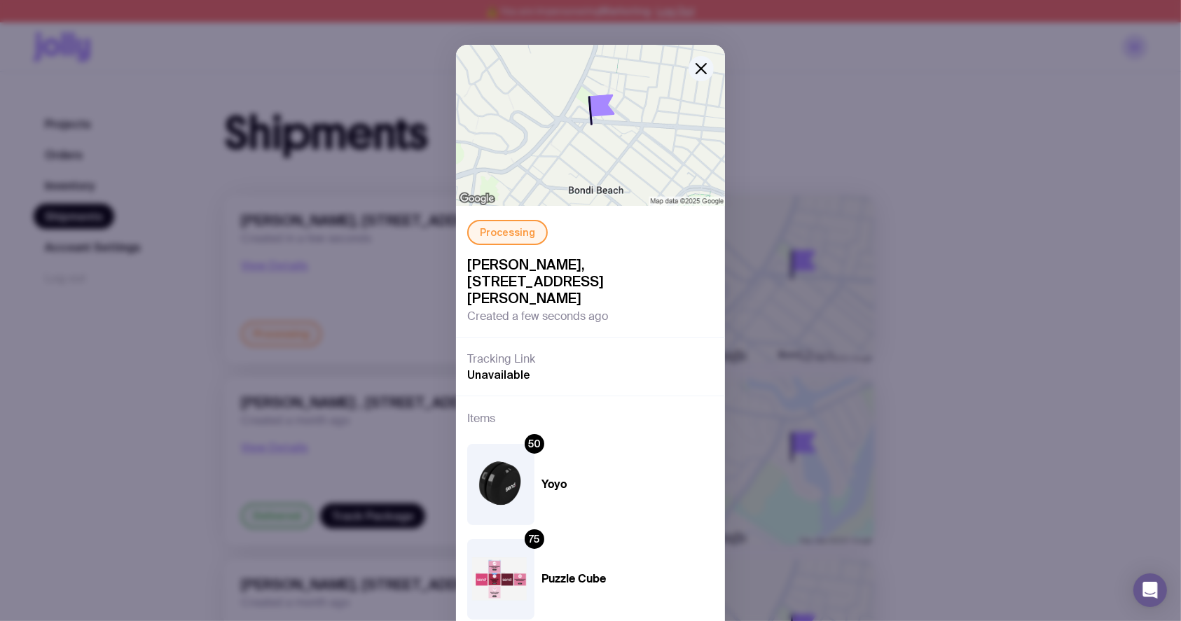
scroll to position [132, 0]
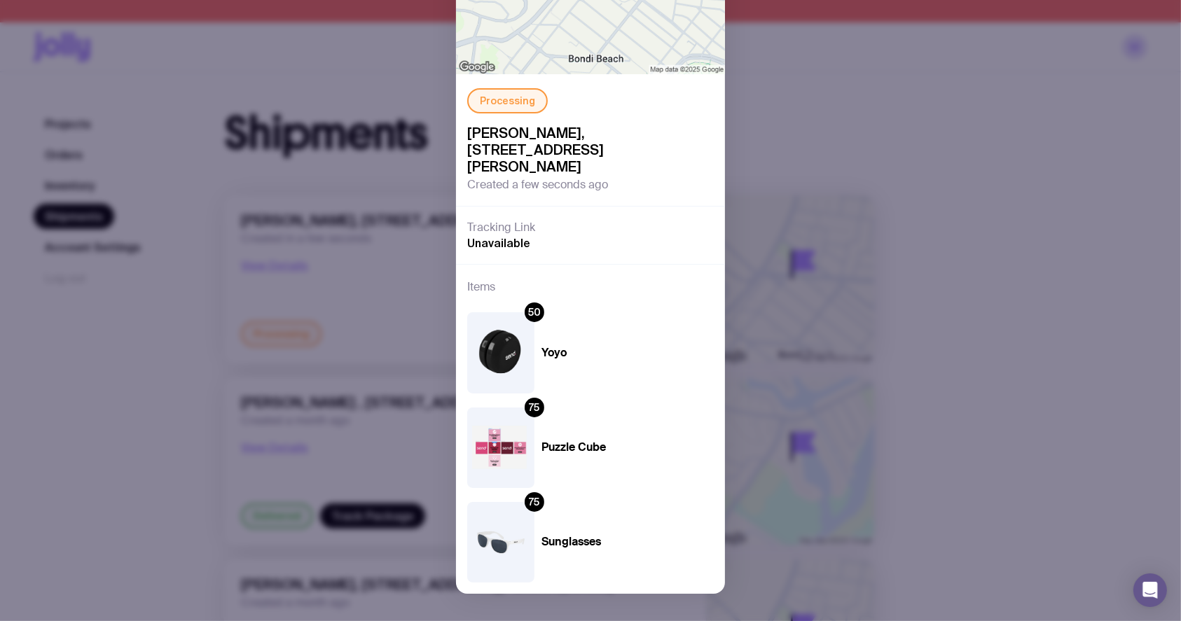
click at [952, 138] on div "Processing [PERSON_NAME], [STREET_ADDRESS][PERSON_NAME] Created a few seconds a…" at bounding box center [590, 310] width 1181 height 621
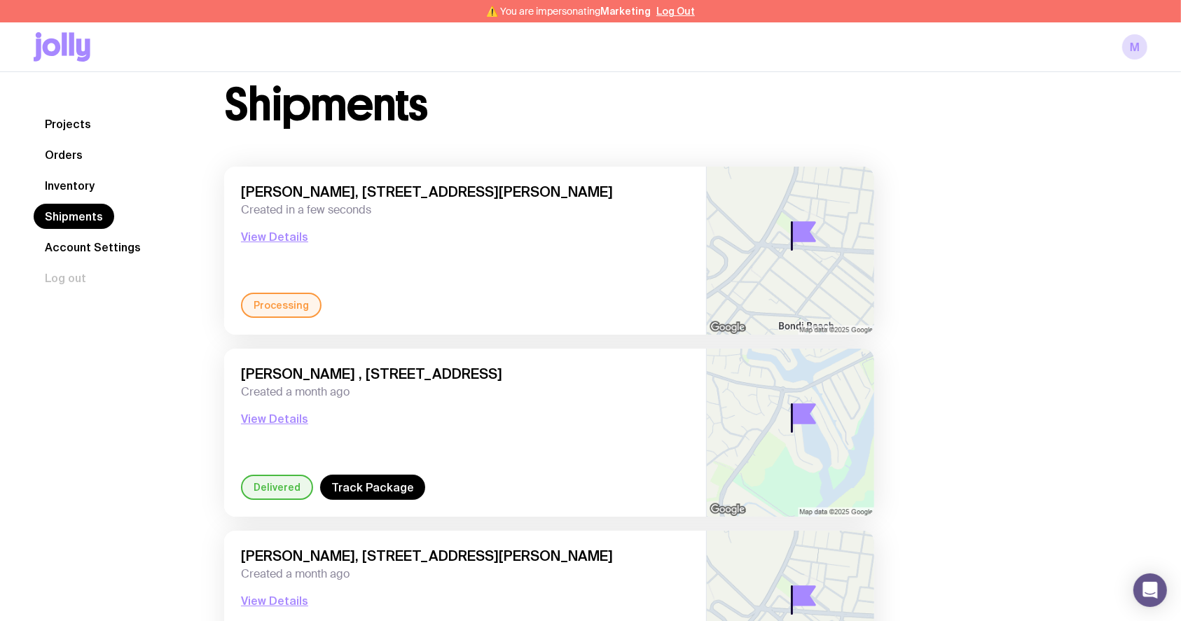
scroll to position [0, 0]
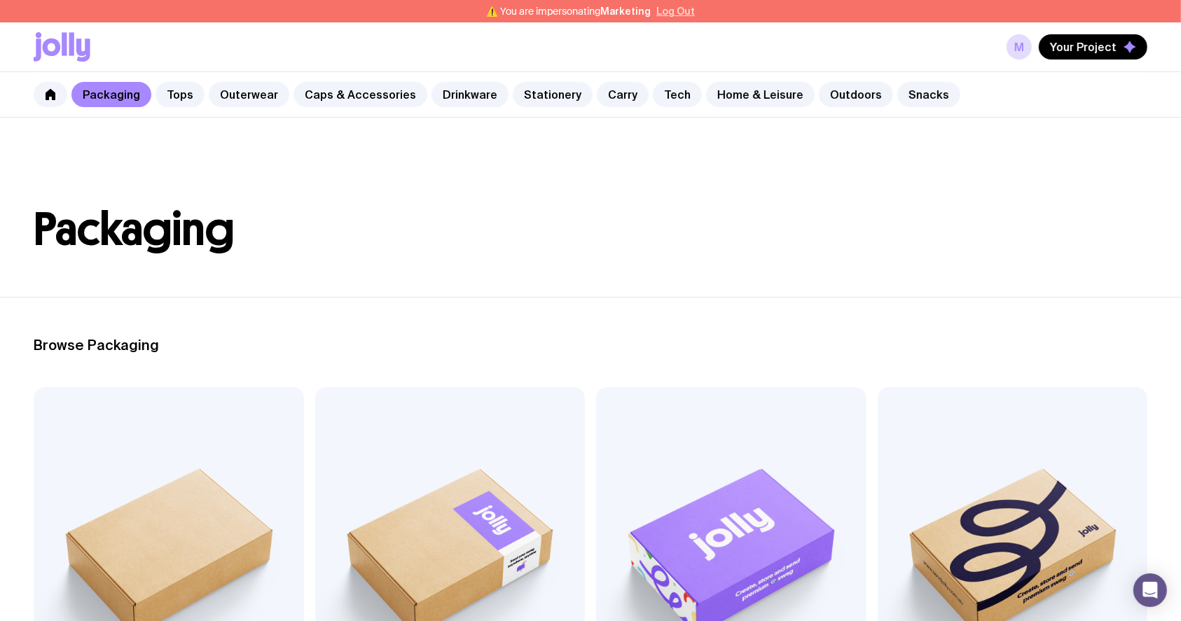
click at [668, 6] on button "Log Out" at bounding box center [675, 11] width 39 height 11
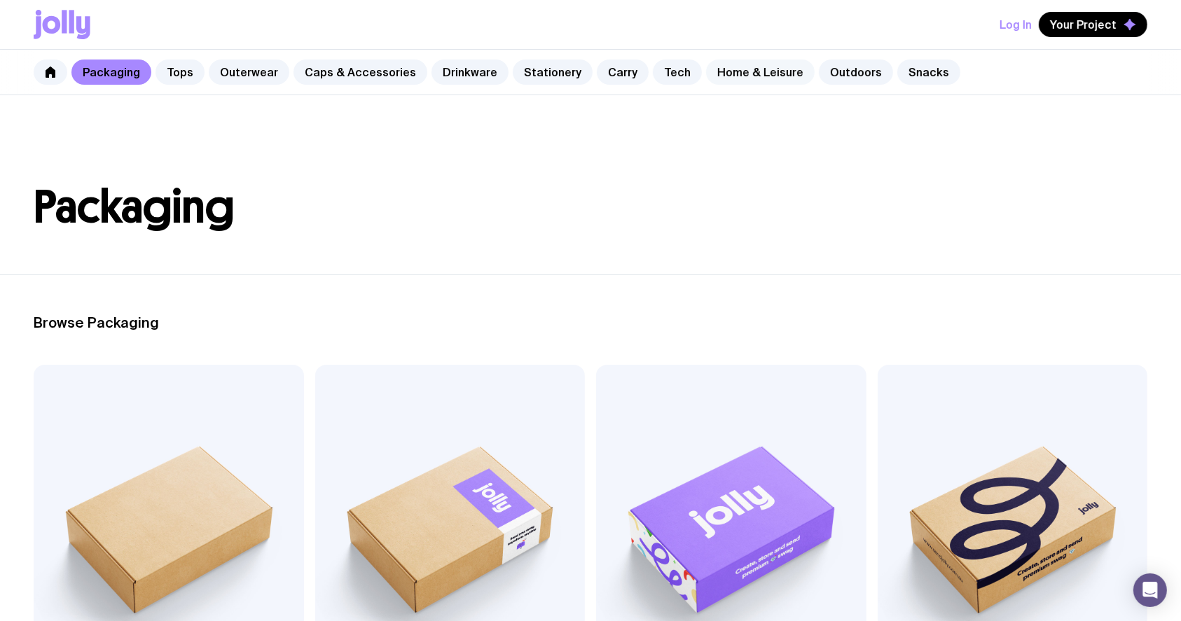
click at [724, 76] on link "Home & Leisure" at bounding box center [760, 72] width 109 height 25
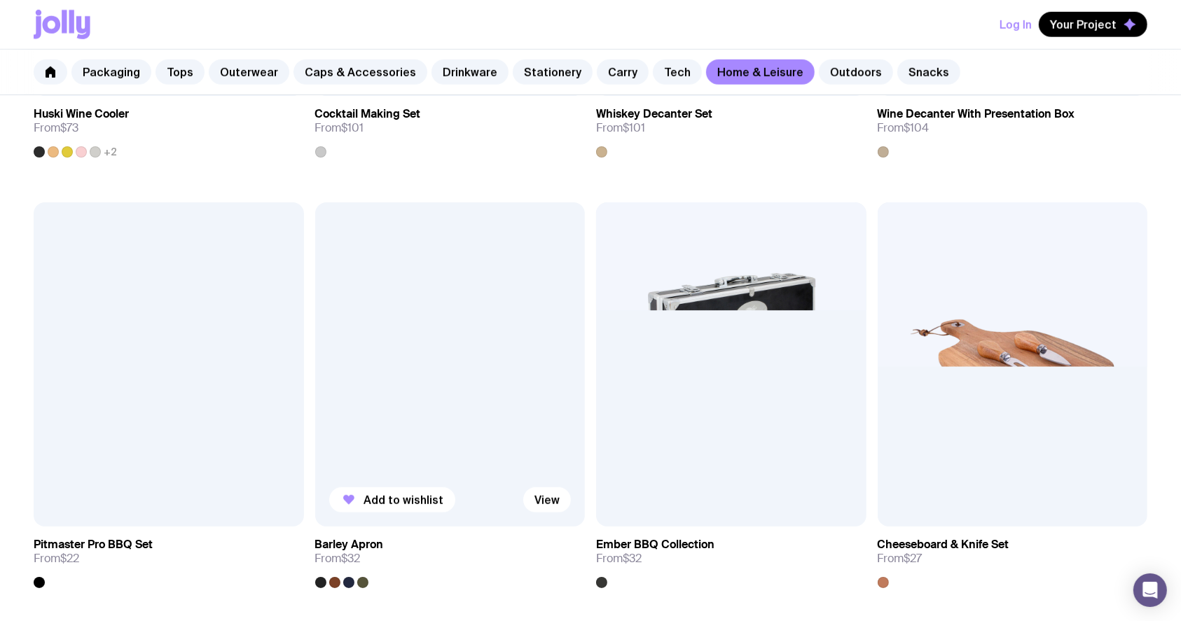
scroll to position [1120, 0]
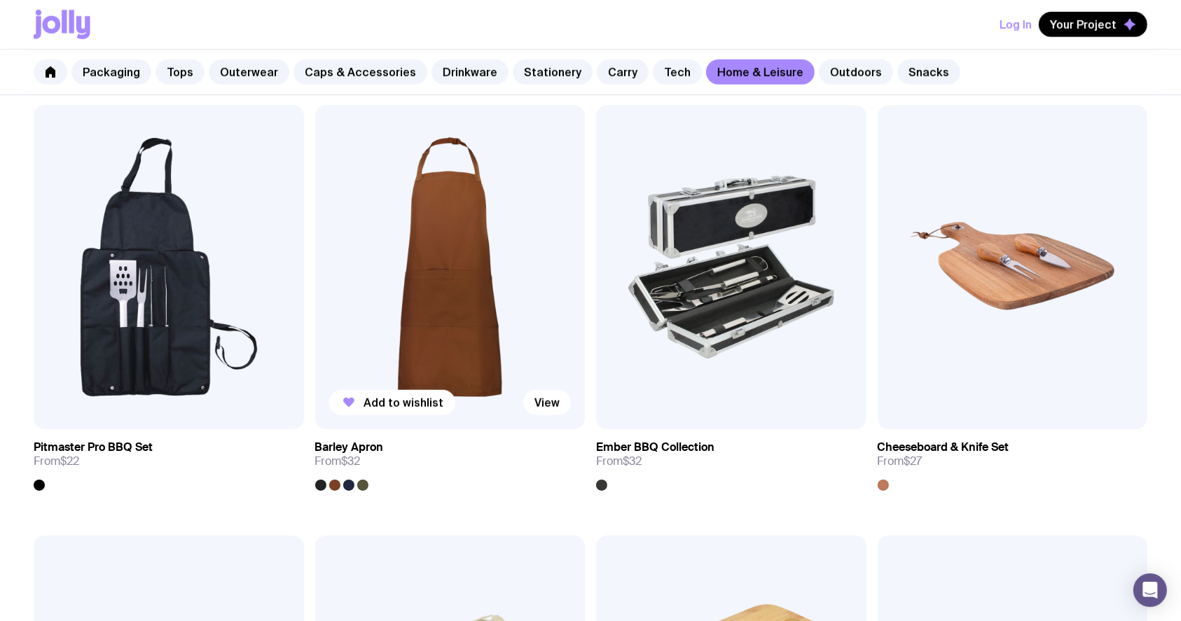
click at [450, 289] on img at bounding box center [450, 267] width 270 height 324
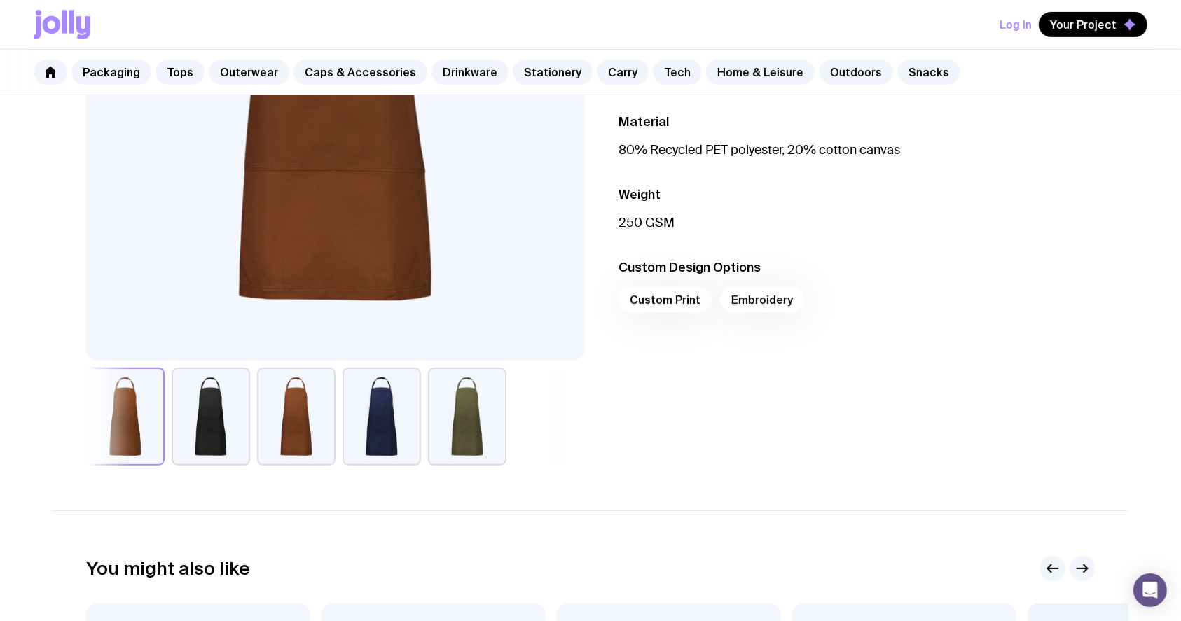
scroll to position [373, 0]
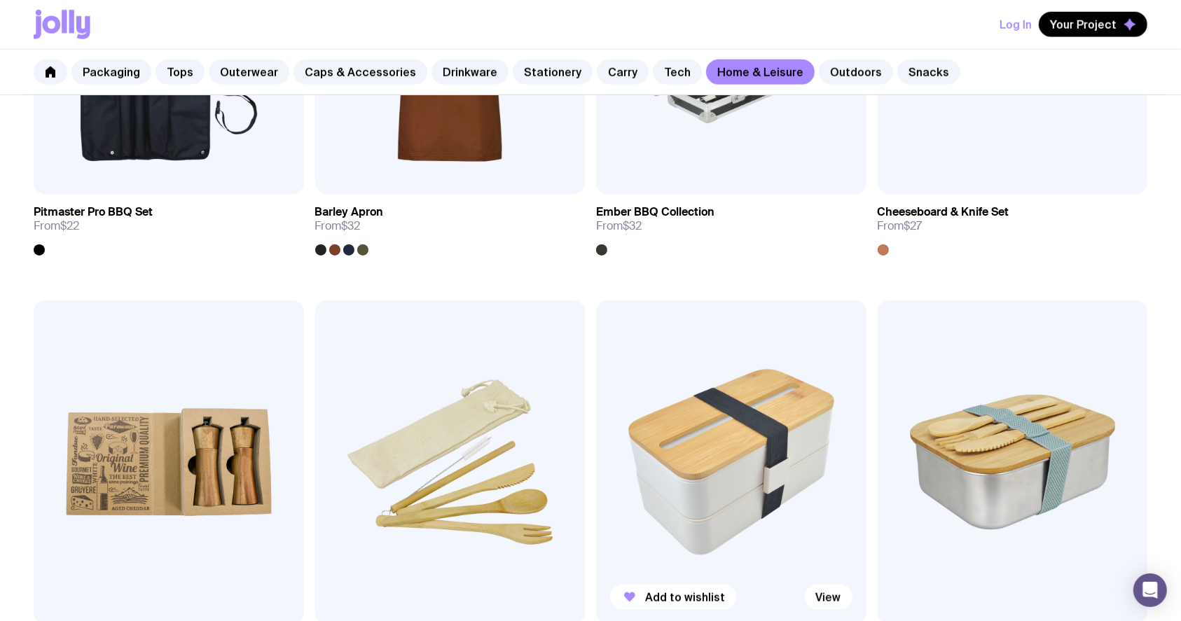
scroll to position [1169, 0]
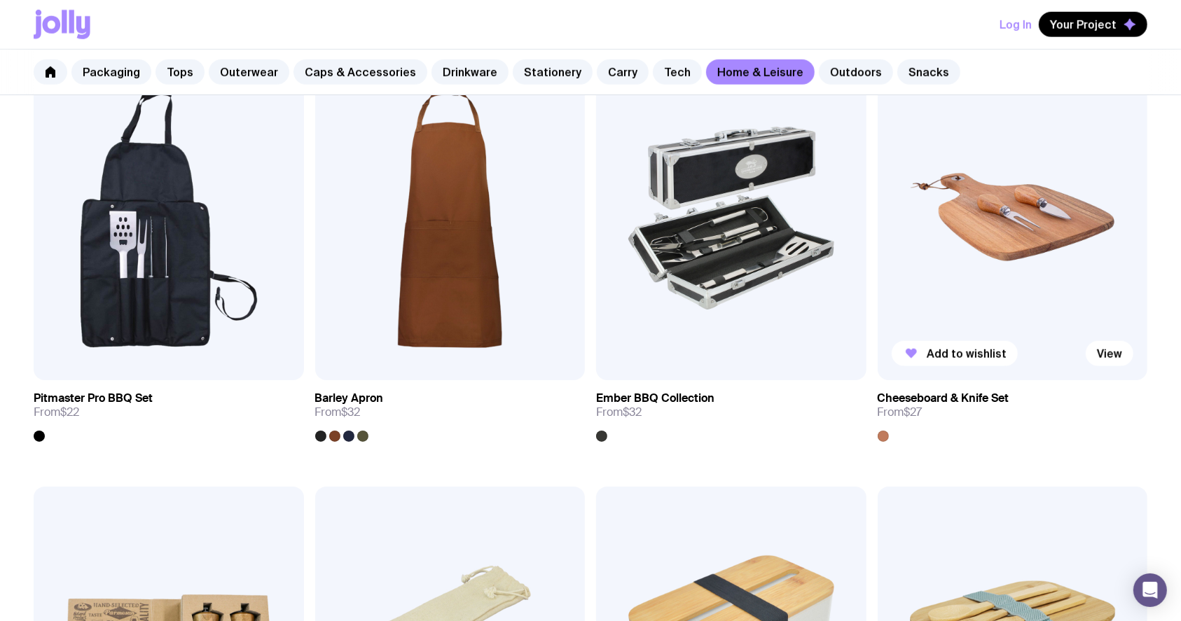
click at [947, 283] on img at bounding box center [1012, 218] width 270 height 324
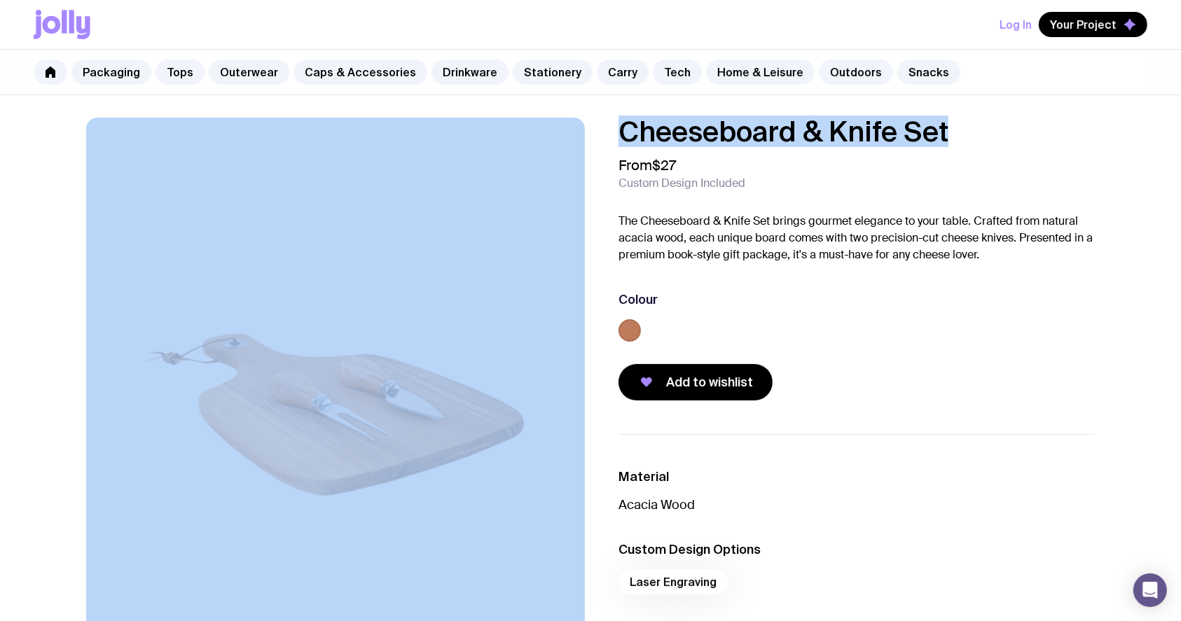
drag, startPoint x: 974, startPoint y: 129, endPoint x: 494, endPoint y: 150, distance: 480.8
click at [494, 150] on div "Cheeseboard & Knife Set From $27 Custom Design Included The Cheeseboard & Knife…" at bounding box center [591, 417] width 1076 height 598
copy div "Cheeseboard & Knife Set"
click at [751, 74] on link "Home & Leisure" at bounding box center [760, 72] width 109 height 25
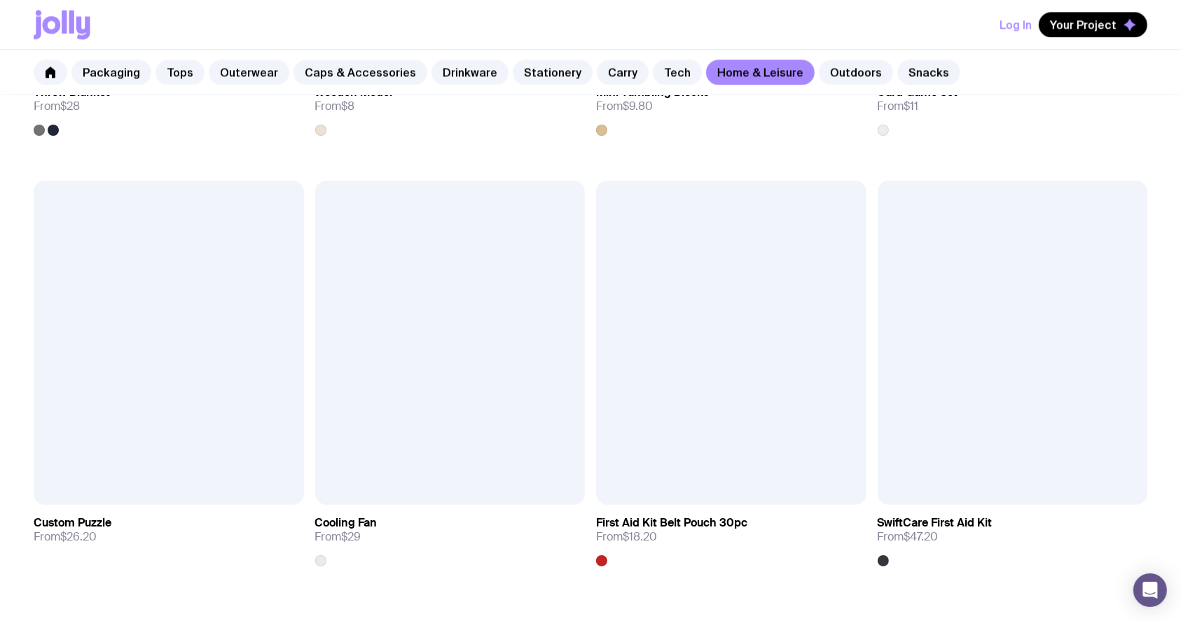
scroll to position [3081, 0]
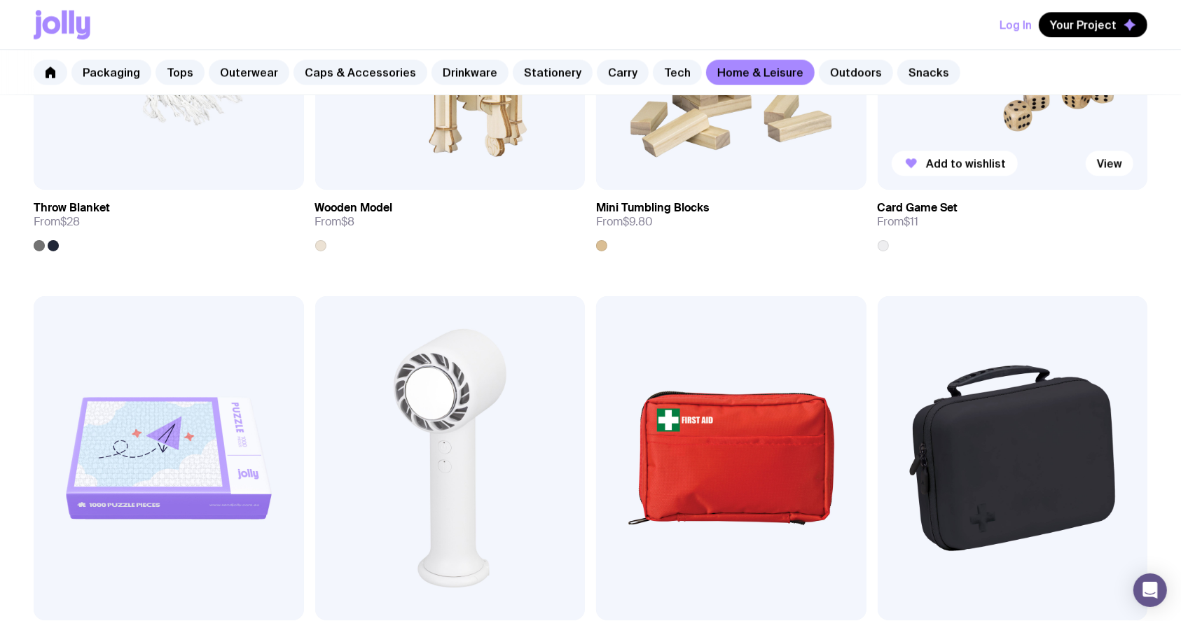
click at [1017, 116] on img at bounding box center [1012, 28] width 270 height 324
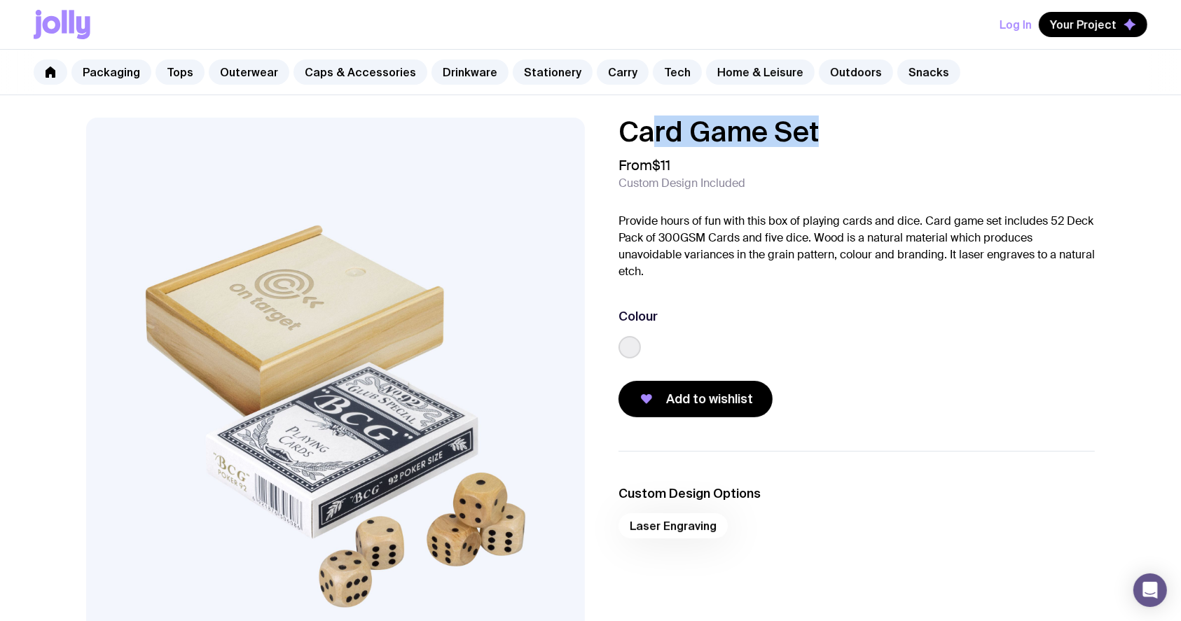
drag, startPoint x: 840, startPoint y: 121, endPoint x: 648, endPoint y: 125, distance: 191.9
click at [648, 125] on h1 "Card Game Set" at bounding box center [856, 132] width 476 height 28
drag, startPoint x: 770, startPoint y: 121, endPoint x: 647, endPoint y: 162, distance: 129.3
click at [645, 166] on span "From $11" at bounding box center [644, 165] width 52 height 17
click at [833, 132] on h1 "Card Game Set" at bounding box center [856, 132] width 476 height 28
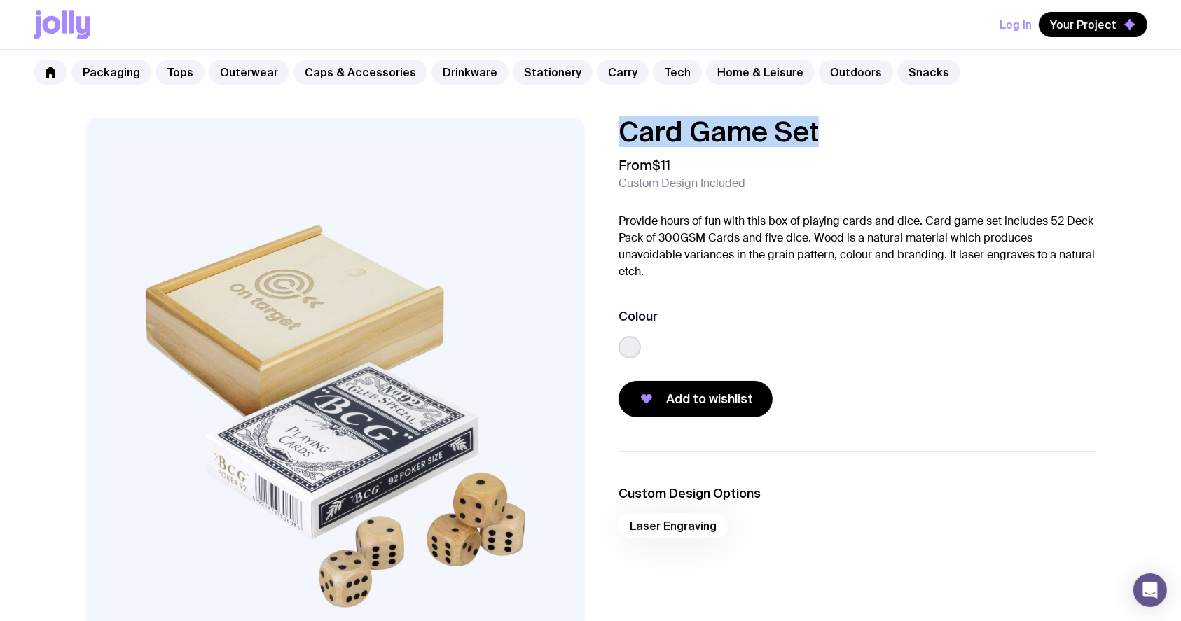
drag, startPoint x: 842, startPoint y: 130, endPoint x: 648, endPoint y: 125, distance: 193.3
click at [622, 132] on h1 "Card Game Set" at bounding box center [856, 132] width 476 height 28
copy h1 "Card Game Set"
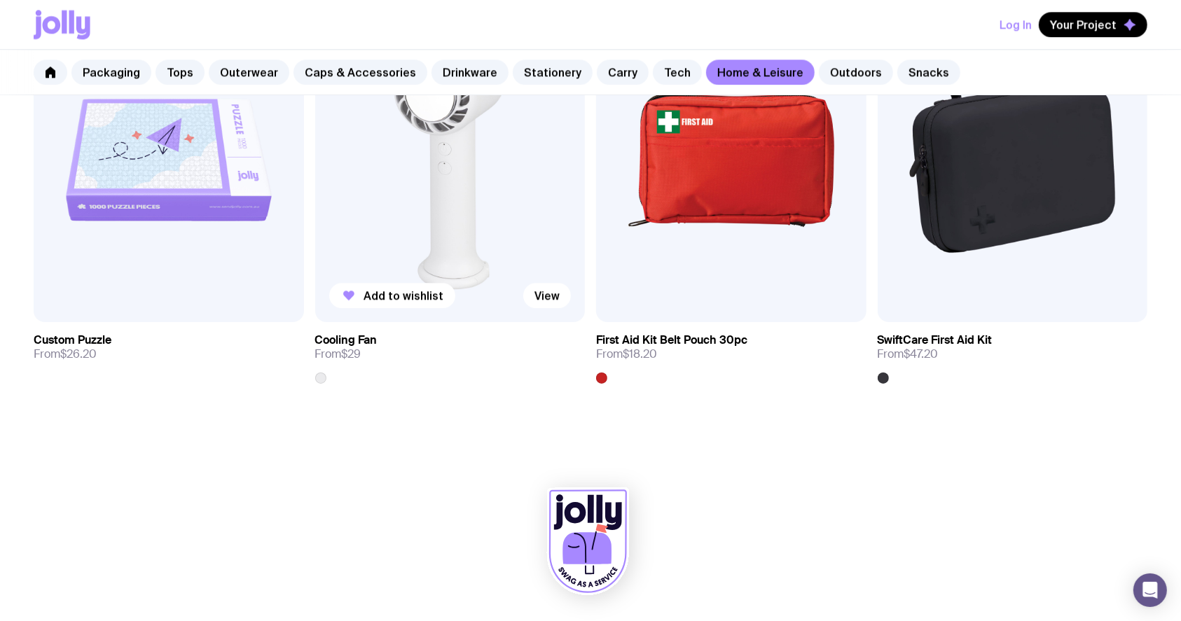
scroll to position [3286, 0]
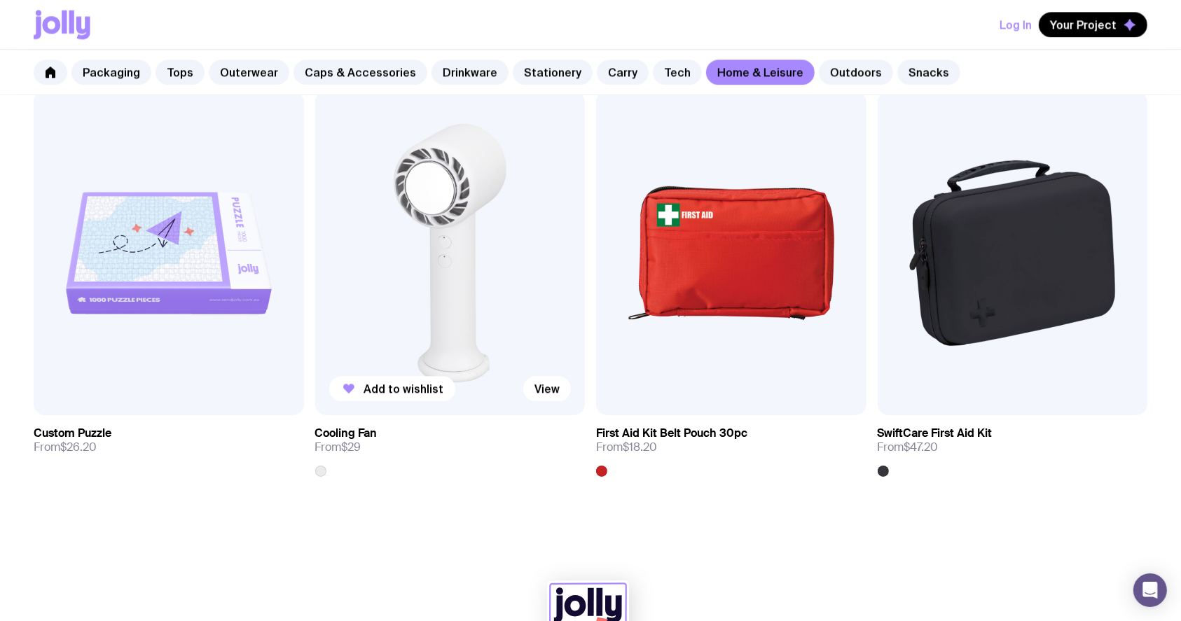
click at [456, 258] on img at bounding box center [450, 253] width 270 height 324
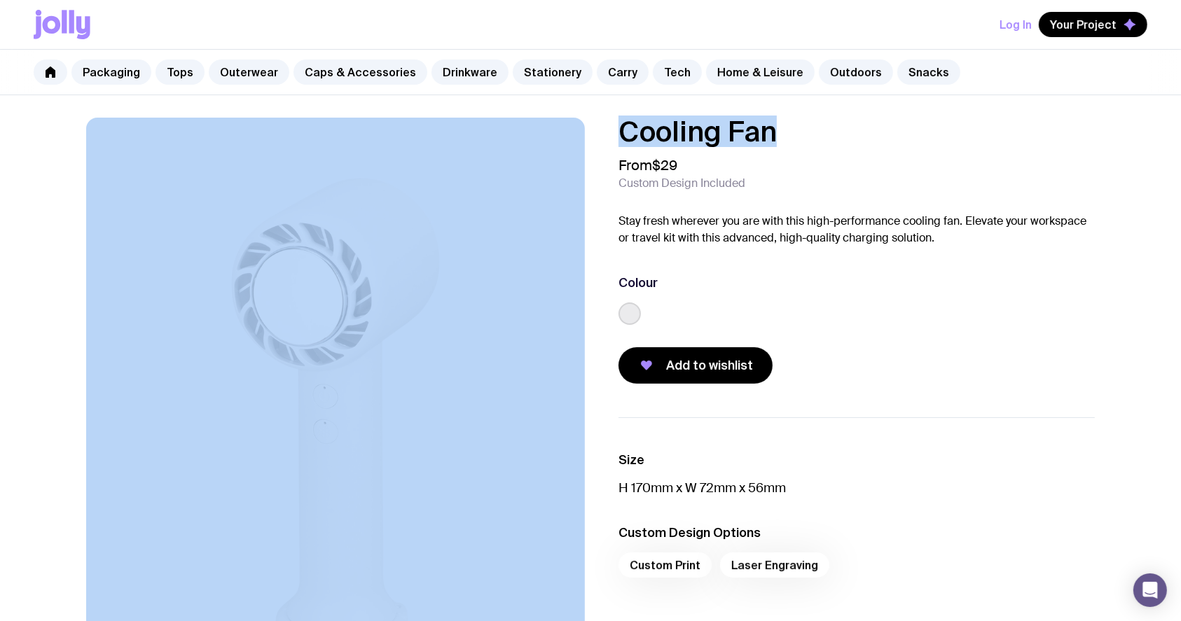
drag, startPoint x: 801, startPoint y: 137, endPoint x: 513, endPoint y: 141, distance: 287.8
click at [513, 141] on div "Cooling Fan From $29 Custom Design Included Stay fresh wherever you are with th…" at bounding box center [591, 417] width 1076 height 598
copy div "Cooling Fan"
click at [897, 64] on link "Snacks" at bounding box center [928, 72] width 63 height 25
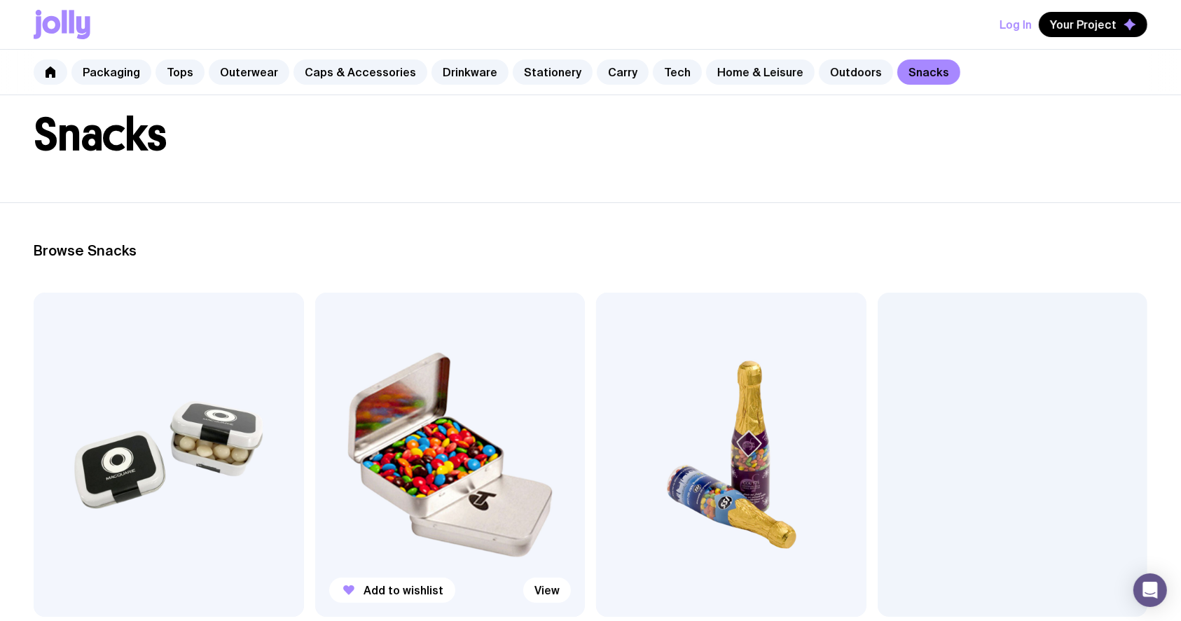
scroll to position [186, 0]
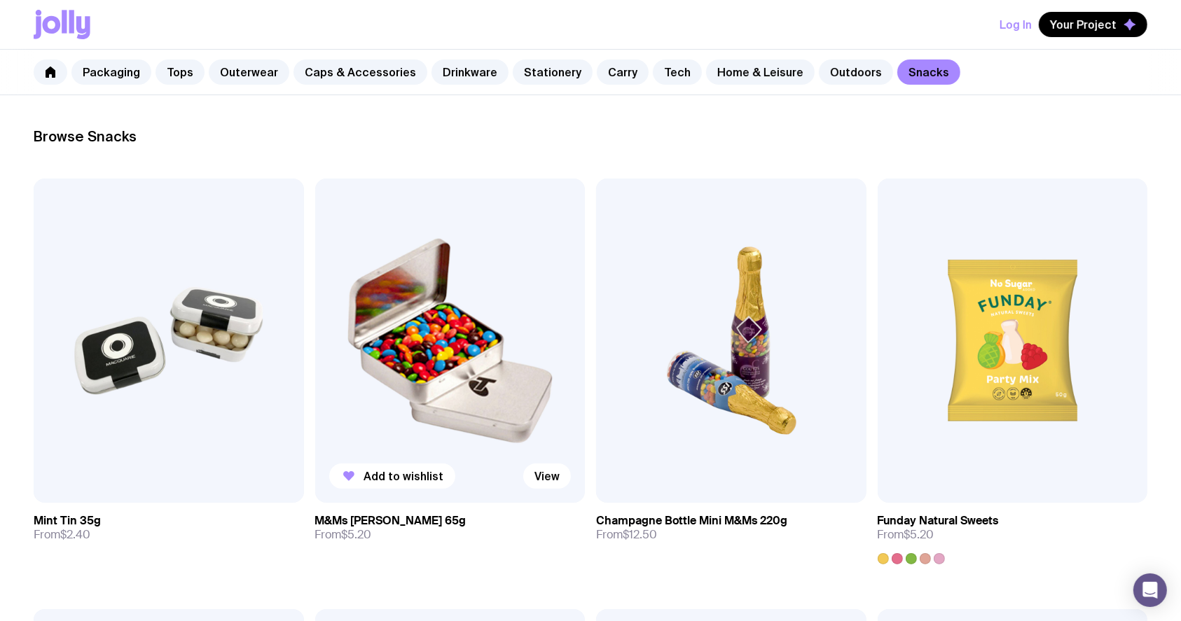
click at [417, 291] on img at bounding box center [450, 341] width 270 height 324
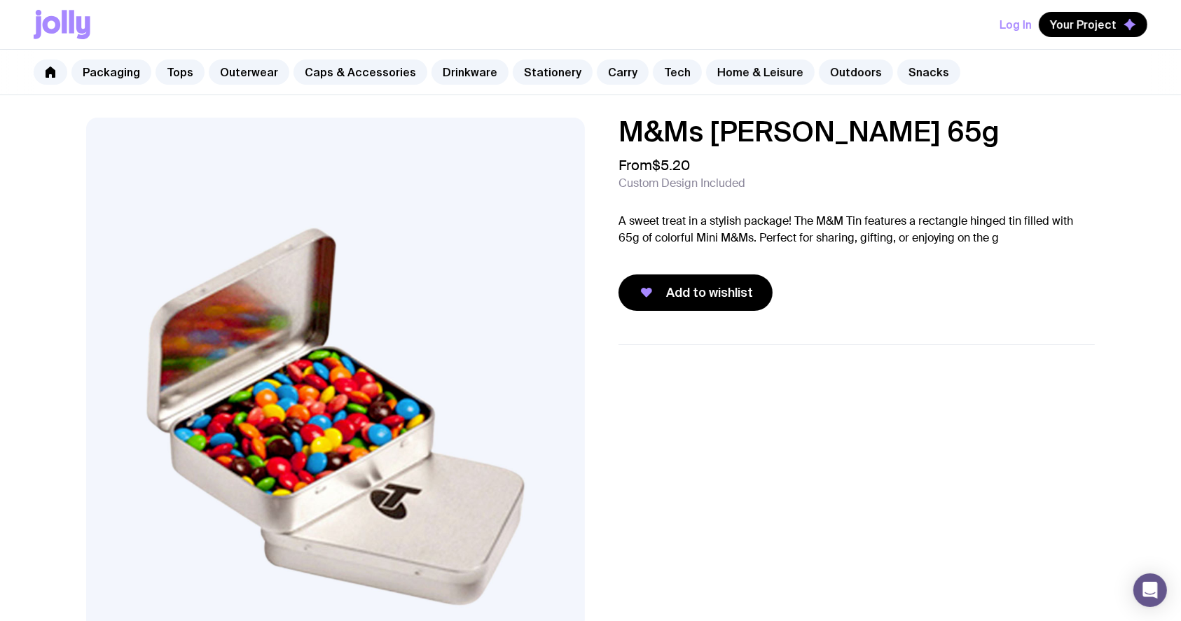
click at [849, 308] on div "Add to wishlist" at bounding box center [856, 292] width 476 height 36
